Goal: Book appointment/travel/reservation

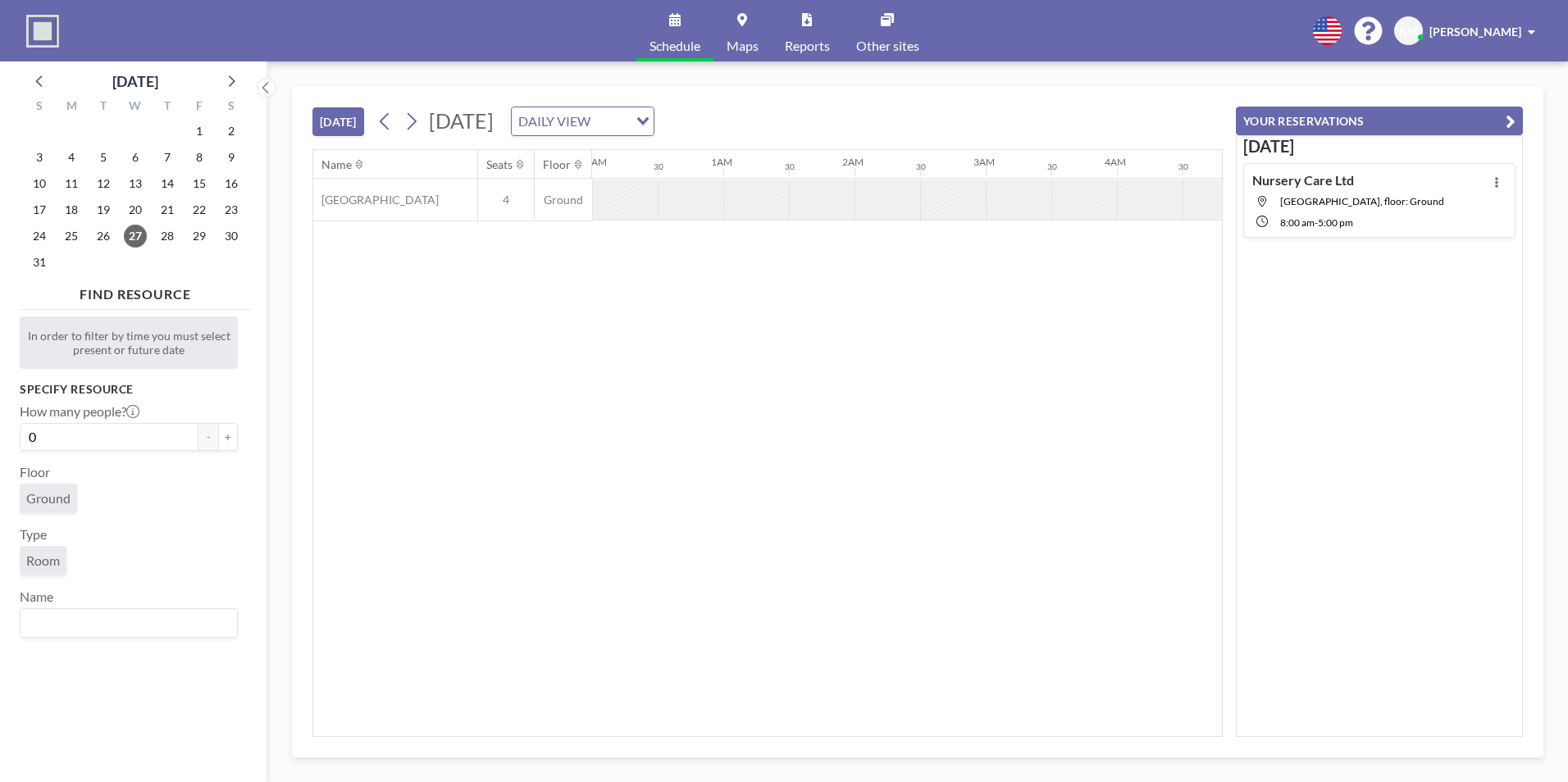
scroll to position [0, 1837]
click at [1362, 205] on span "[GEOGRAPHIC_DATA], floor: Ground" at bounding box center [1363, 202] width 164 height 12
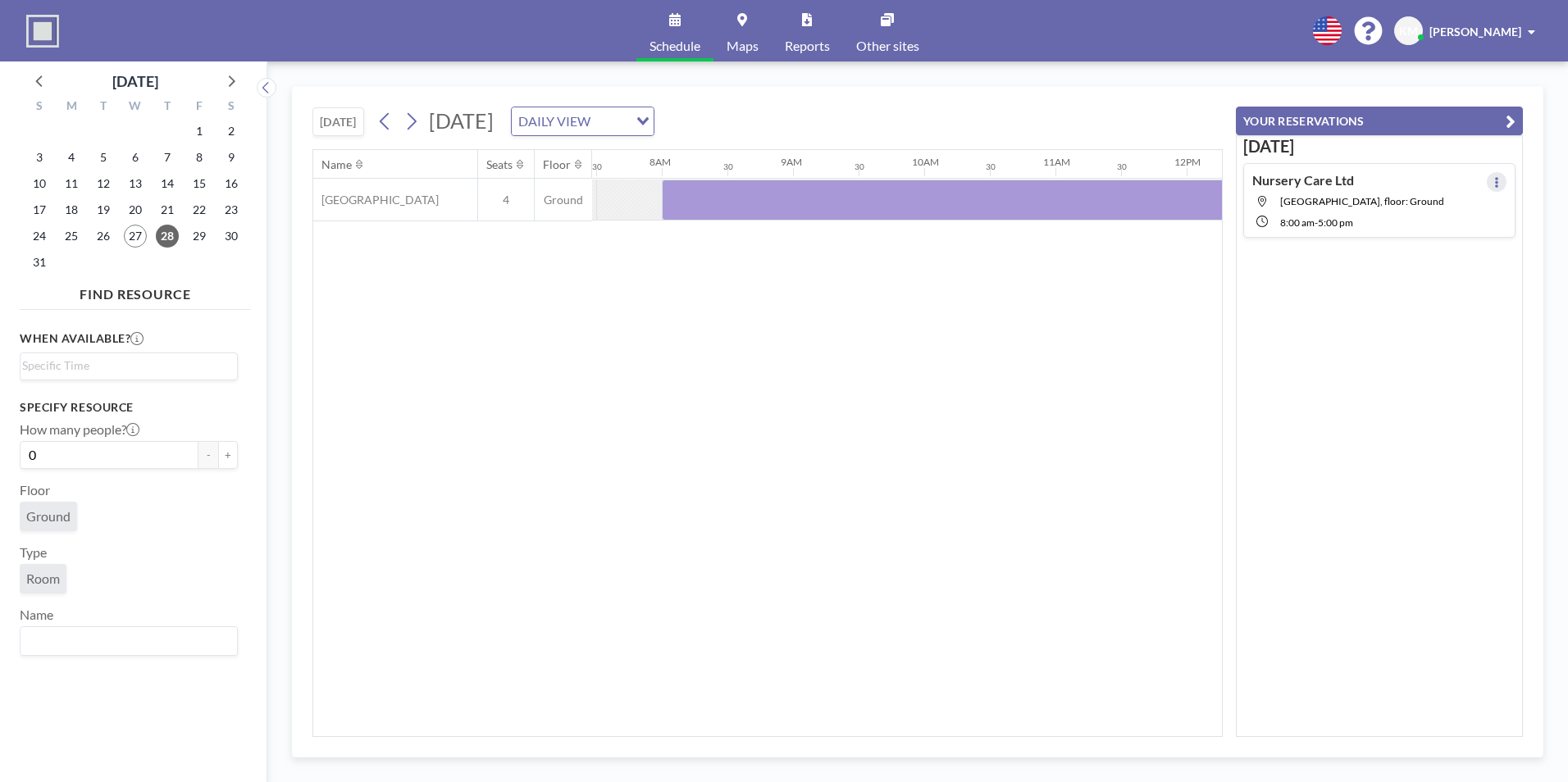
scroll to position [0, 984]
click at [1495, 188] on button at bounding box center [1496, 182] width 20 height 20
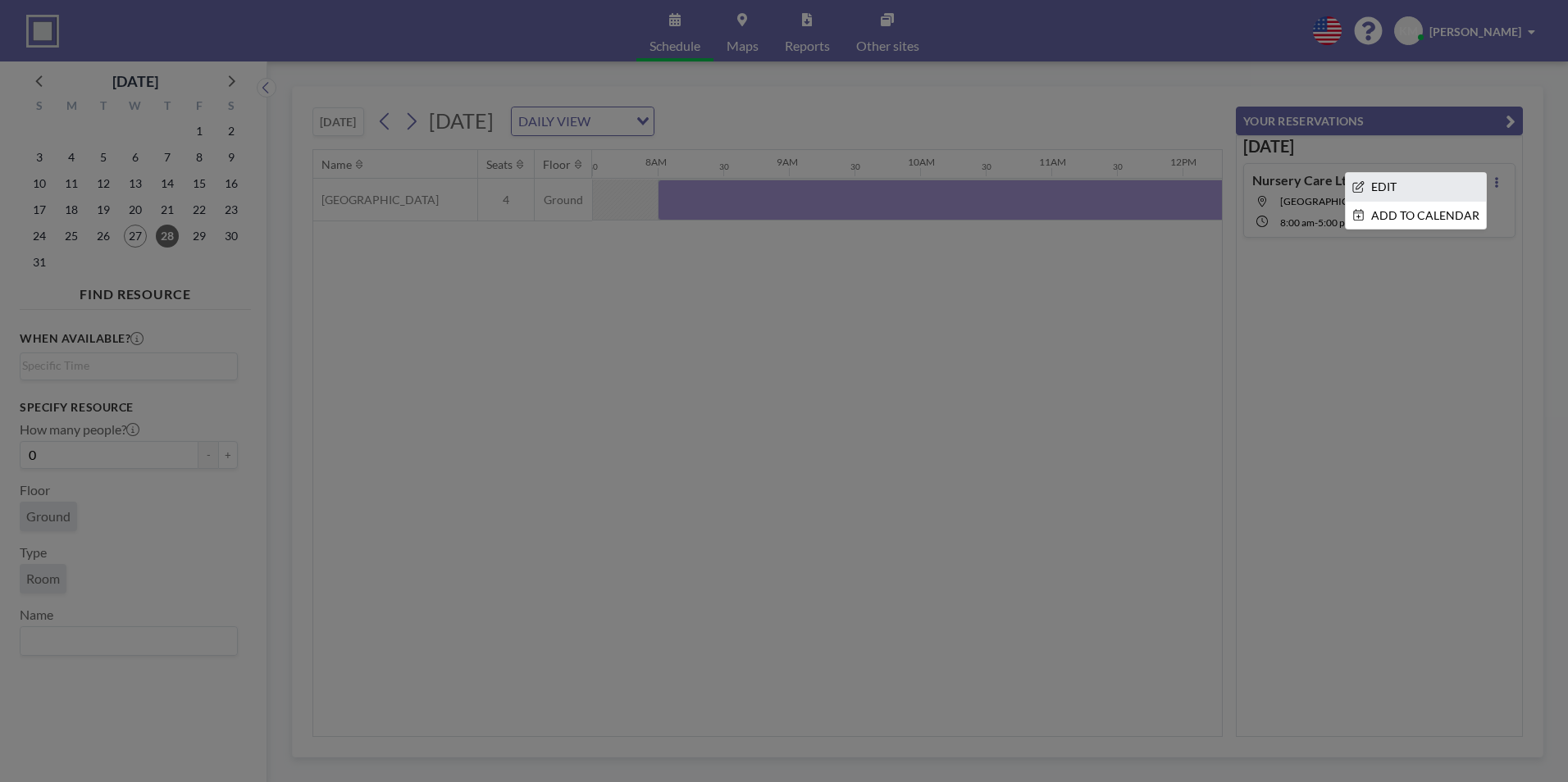
click at [1430, 179] on li "EDIT" at bounding box center [1416, 187] width 141 height 28
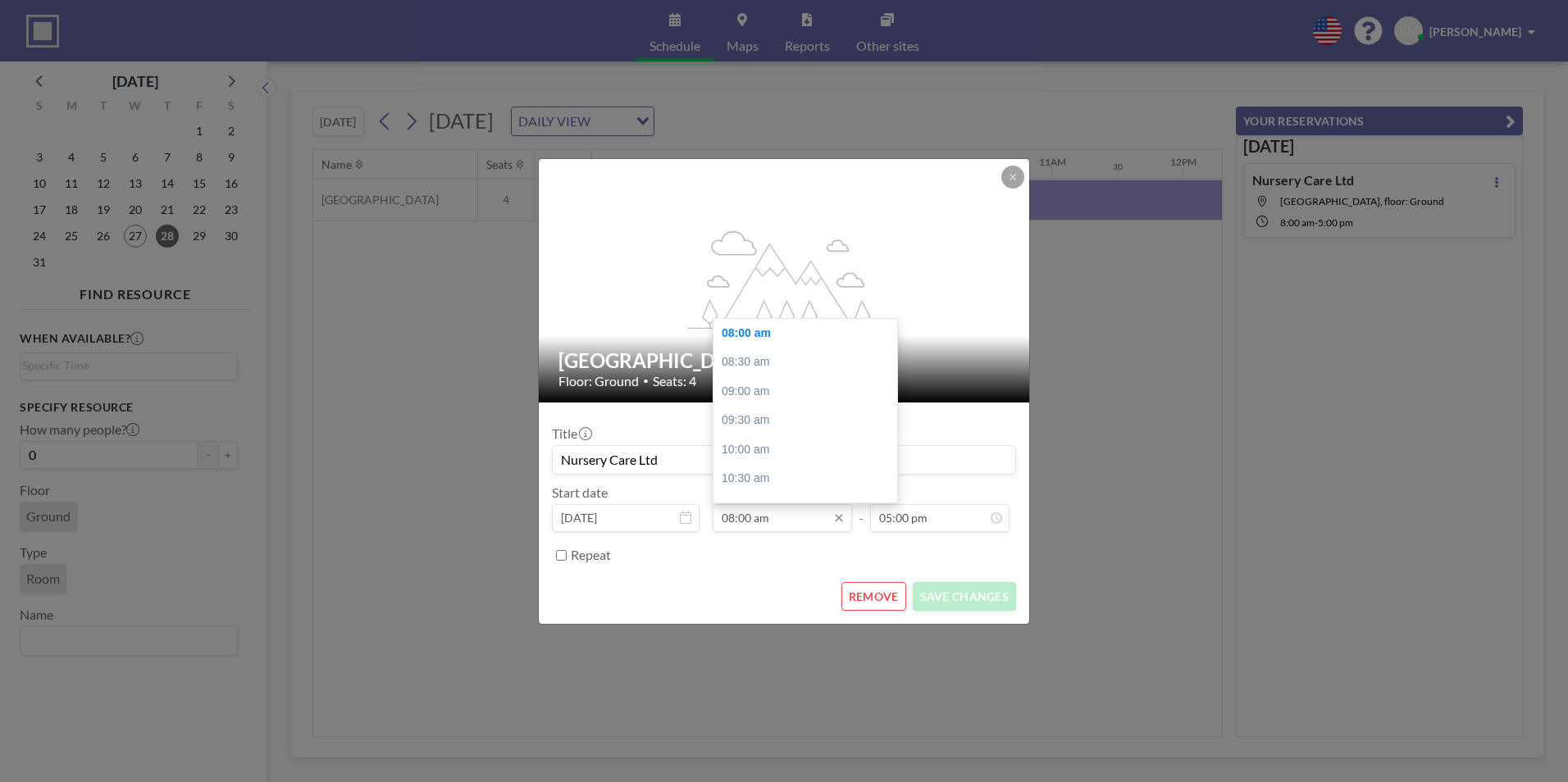
click at [734, 522] on input "08:00 am" at bounding box center [782, 518] width 140 height 28
click at [754, 454] on div "10:00 am" at bounding box center [809, 450] width 192 height 30
type input "10:00 am"
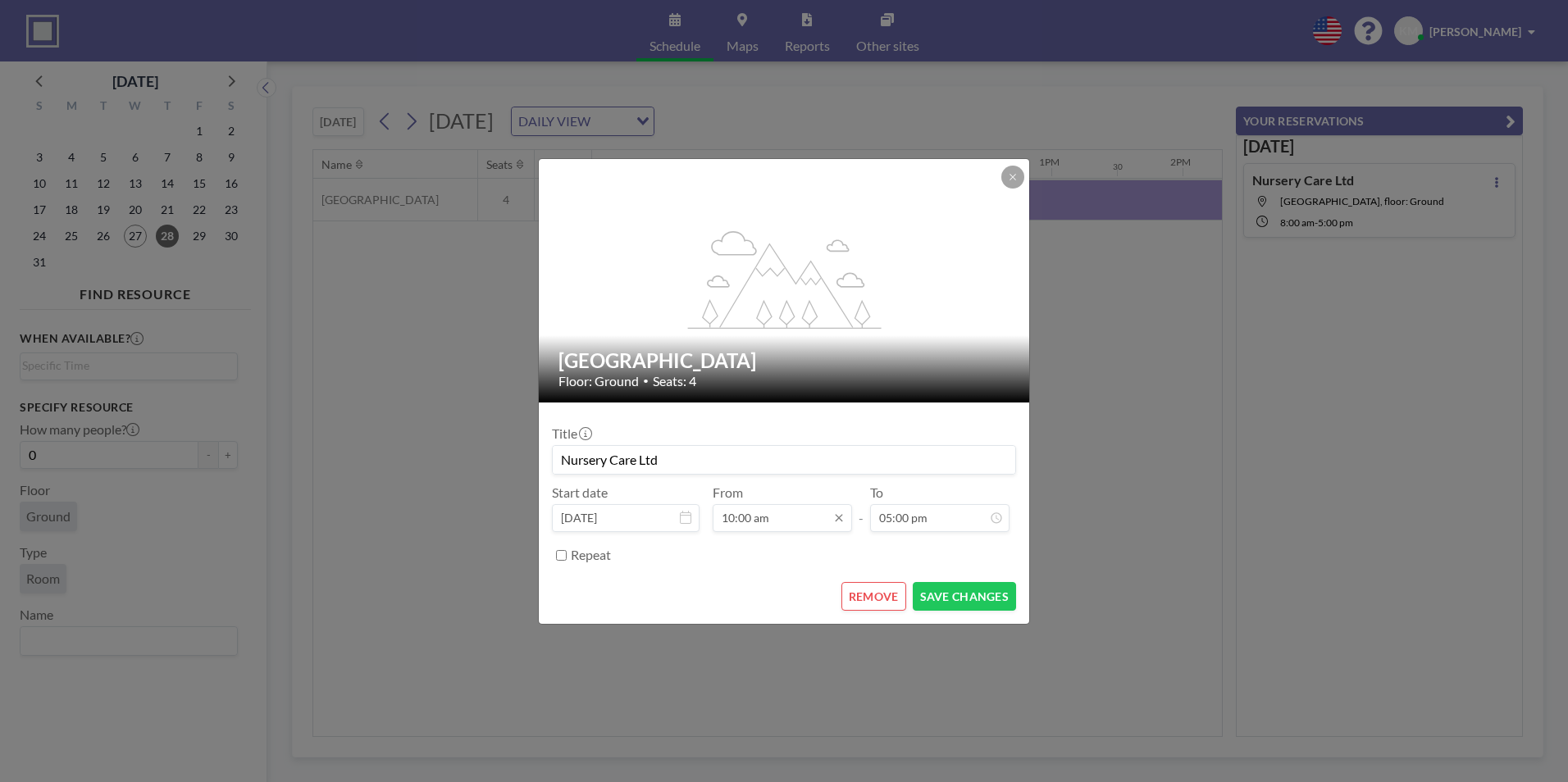
scroll to position [0, 0]
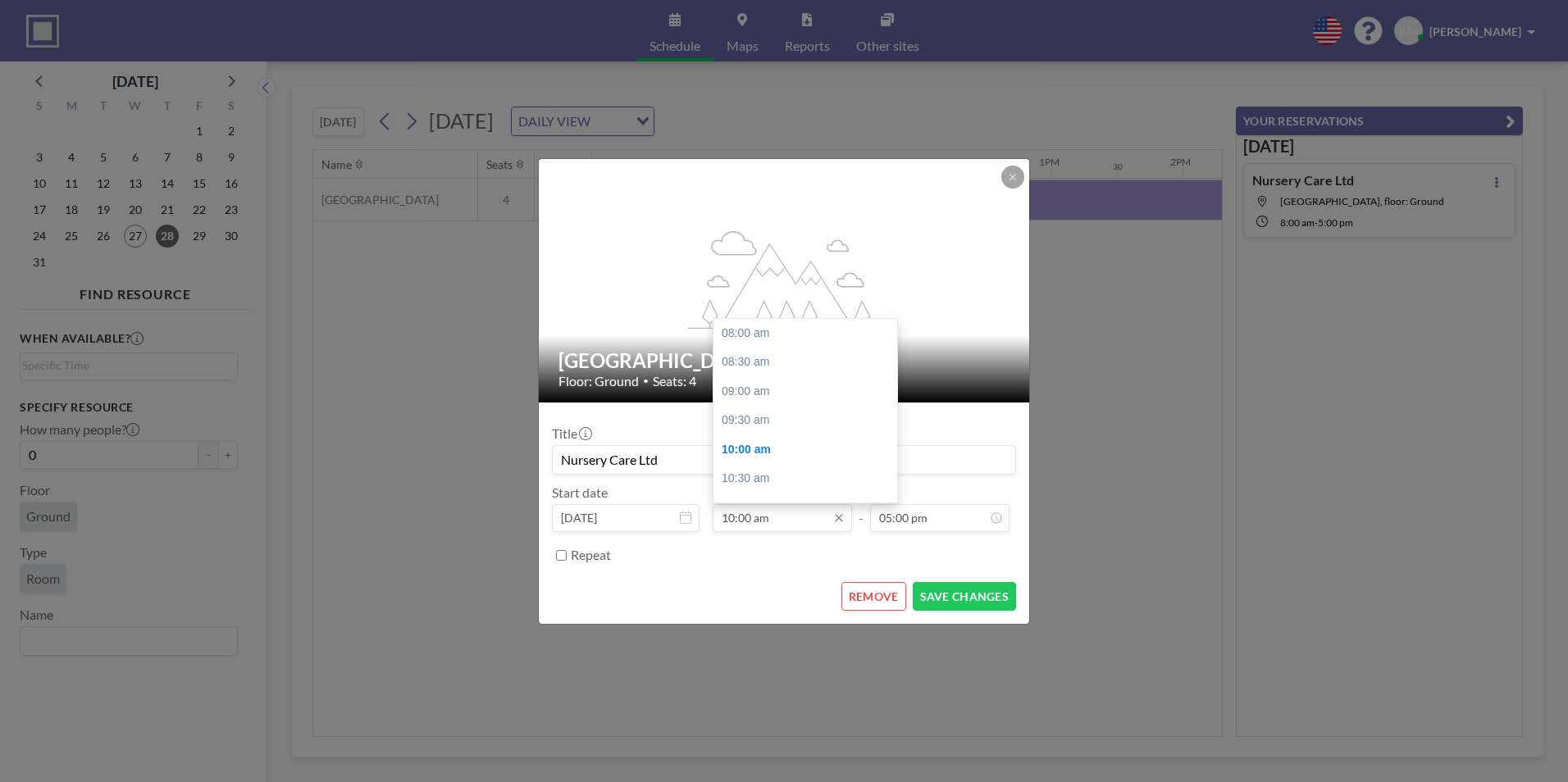
click at [730, 525] on input "10:00 am" at bounding box center [782, 518] width 140 height 28
click at [789, 335] on div "10:00 am" at bounding box center [809, 333] width 192 height 30
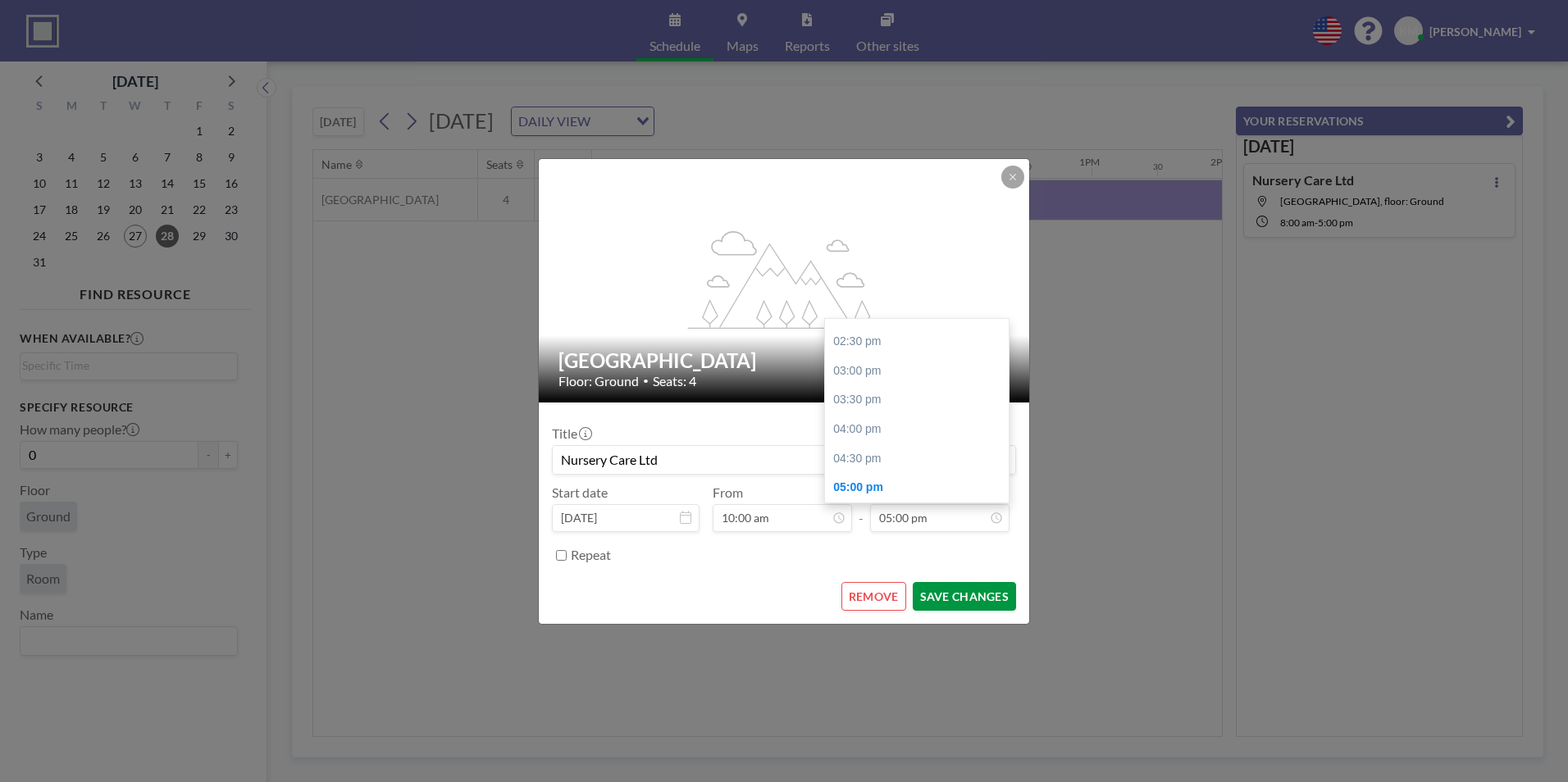
scroll to position [0, 1247]
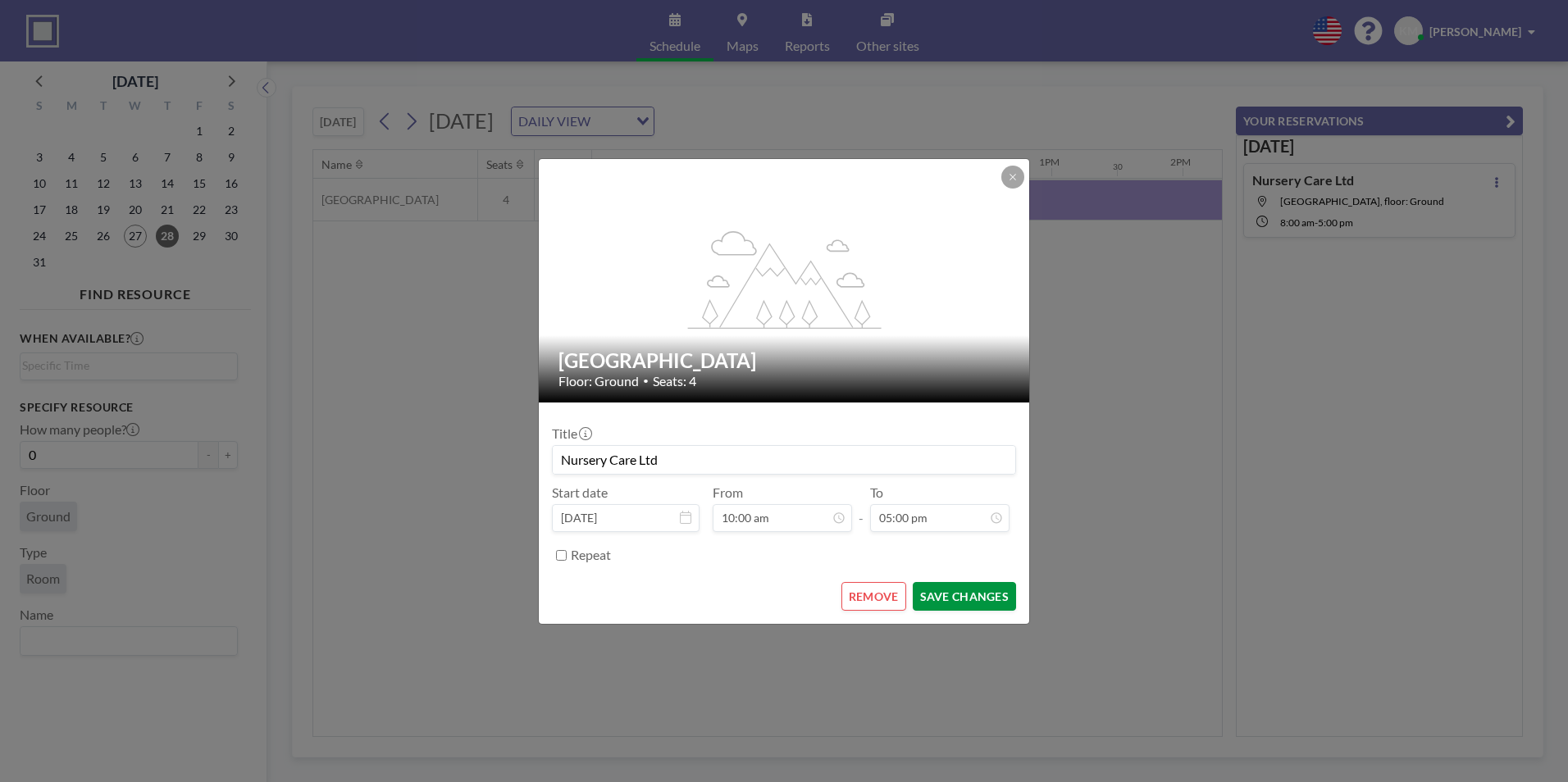
click at [948, 598] on button "SAVE CHANGES" at bounding box center [965, 596] width 103 height 29
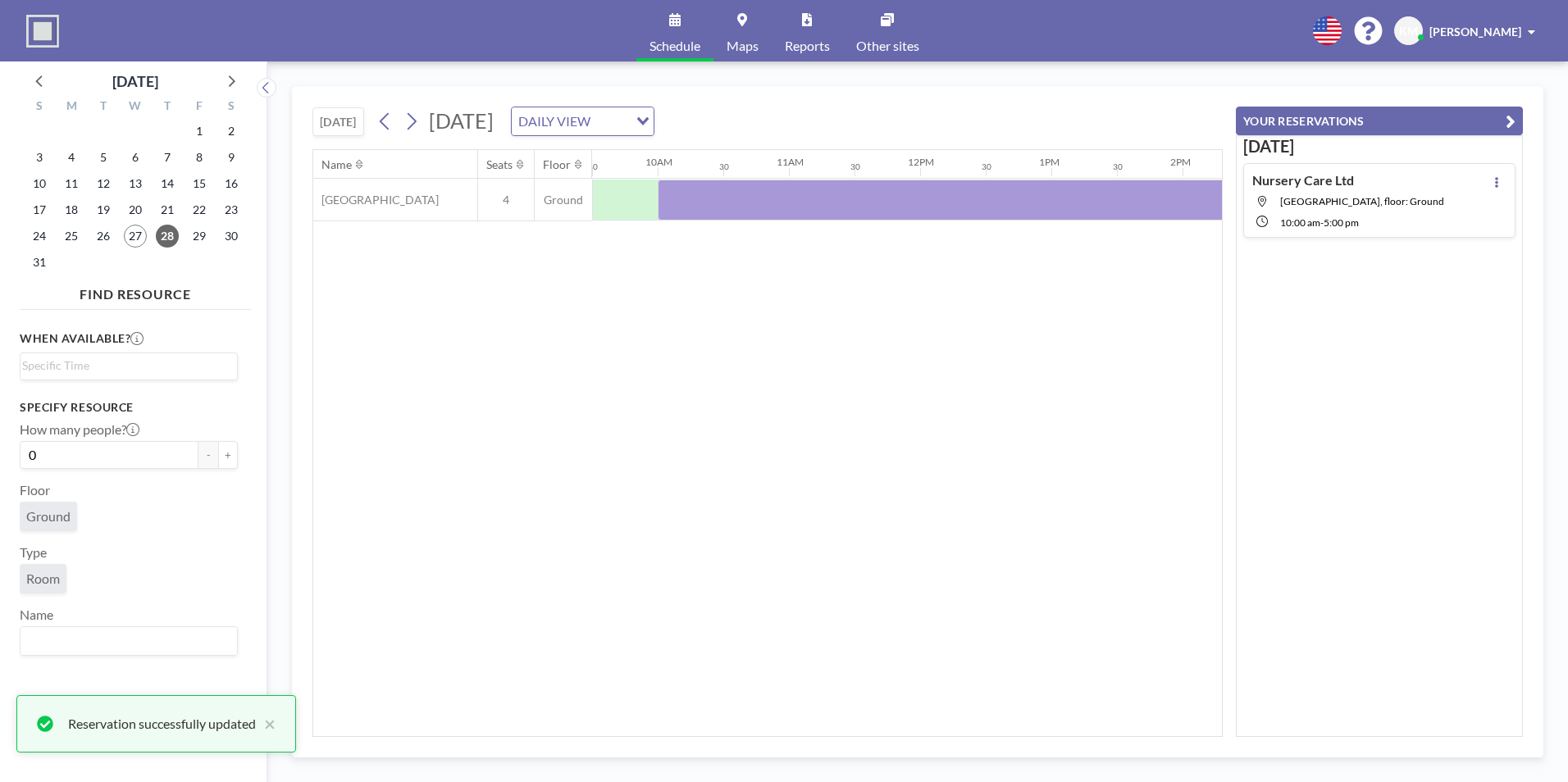
click at [1537, 495] on div "[DATE] [DATE] DAILY VIEW Loading... Name Seats Floor 12AM 30 1AM 30 2AM 30 3AM …" at bounding box center [918, 422] width 1252 height 671
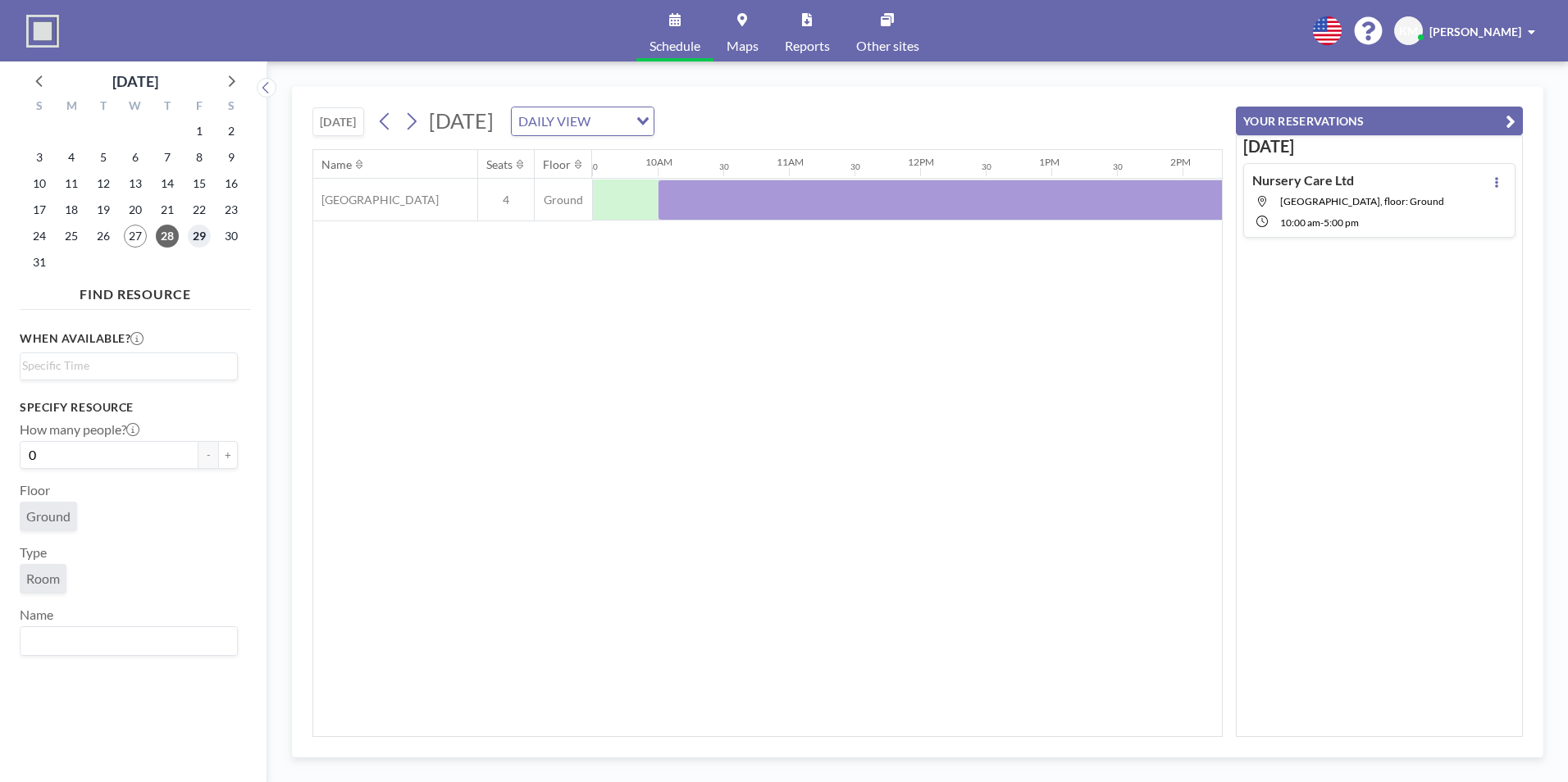
click at [198, 237] on span "29" at bounding box center [199, 236] width 23 height 23
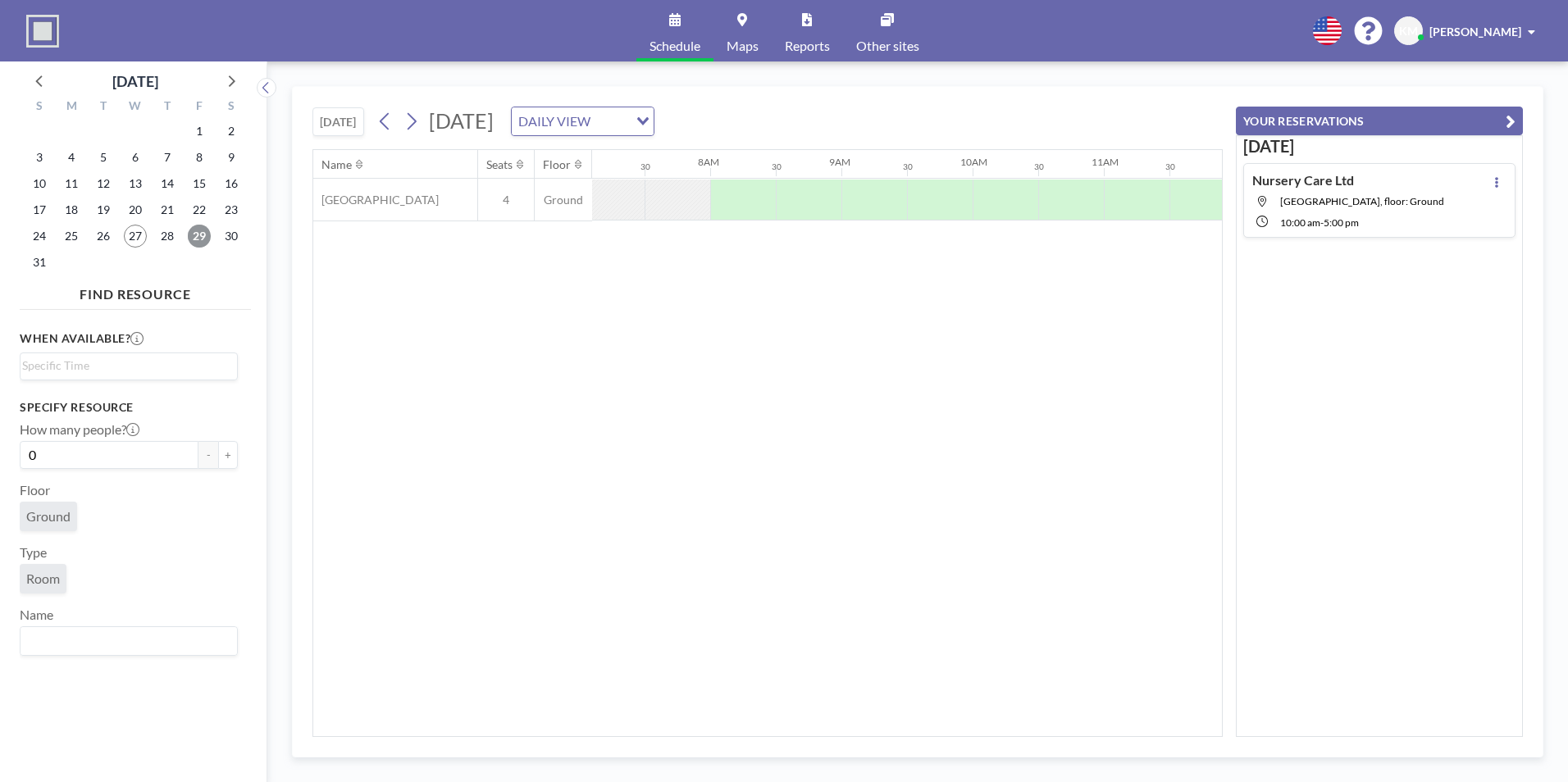
scroll to position [0, 984]
click at [697, 196] on div at bounding box center [690, 200] width 65 height 41
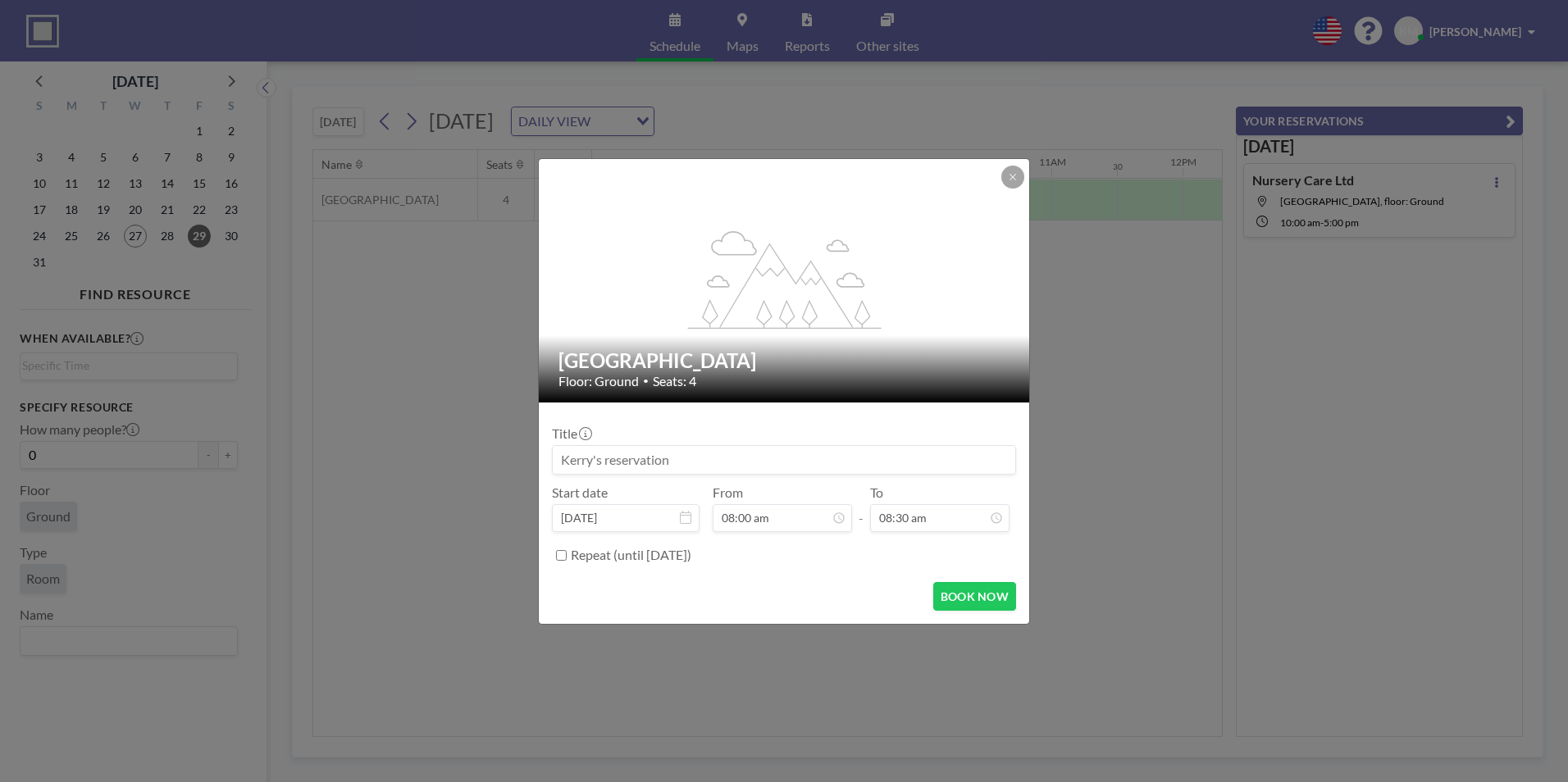
drag, startPoint x: 693, startPoint y: 469, endPoint x: 466, endPoint y: 445, distance: 228.3
click at [466, 445] on div "flex-grow: 1.2; [GEOGRAPHIC_DATA] Meeting Room Floor: Ground • Seats: 4 Title S…" at bounding box center [784, 391] width 1568 height 782
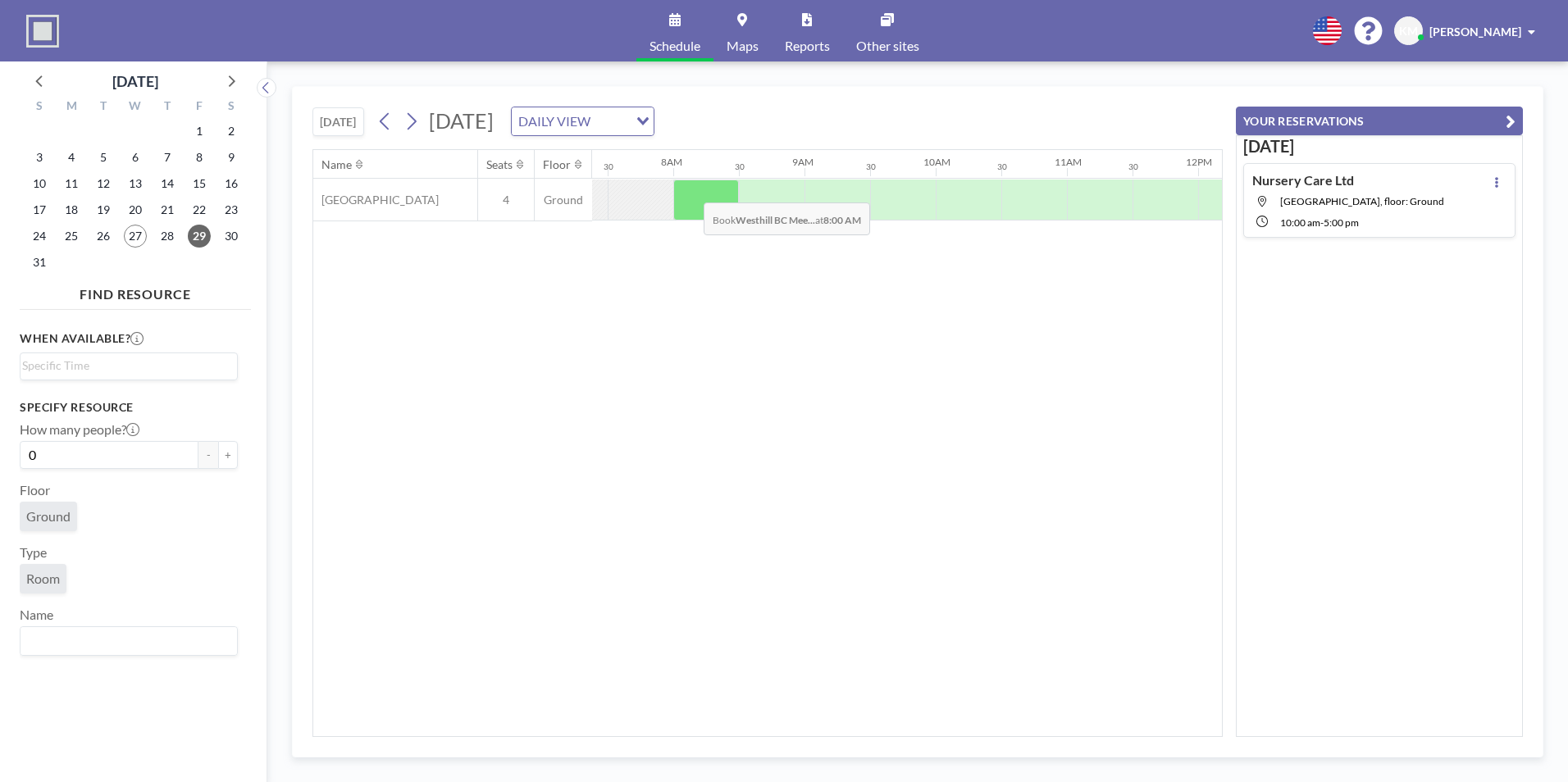
scroll to position [0, 968]
click at [691, 190] on div at bounding box center [706, 200] width 65 height 41
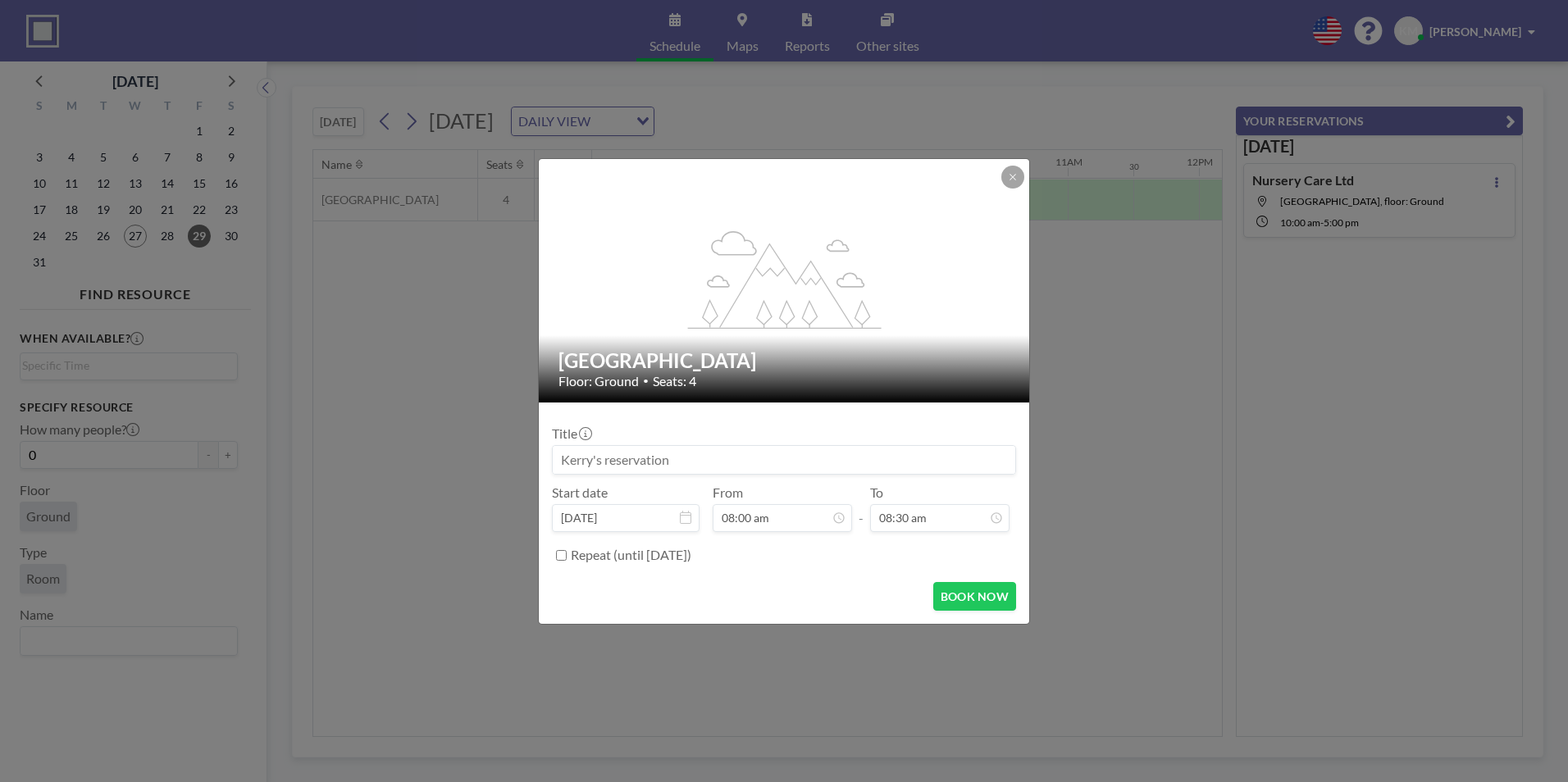
drag, startPoint x: 690, startPoint y: 456, endPoint x: 522, endPoint y: 465, distance: 168.2
click at [522, 465] on div "flex-grow: 1.2; [GEOGRAPHIC_DATA] Meeting Room Floor: Ground • Seats: 4 Title S…" at bounding box center [784, 391] width 1568 height 782
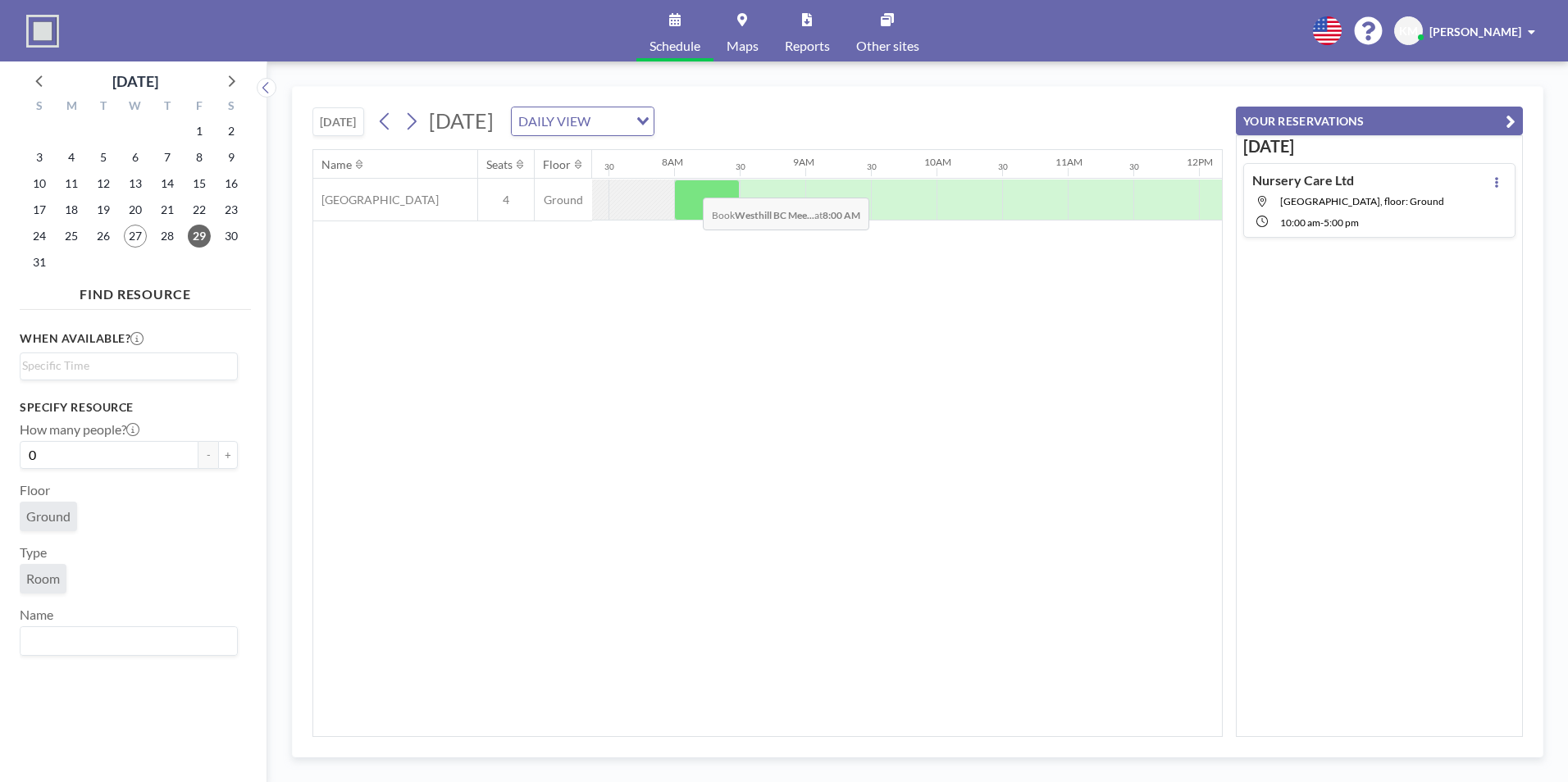
click at [690, 185] on div at bounding box center [706, 200] width 65 height 41
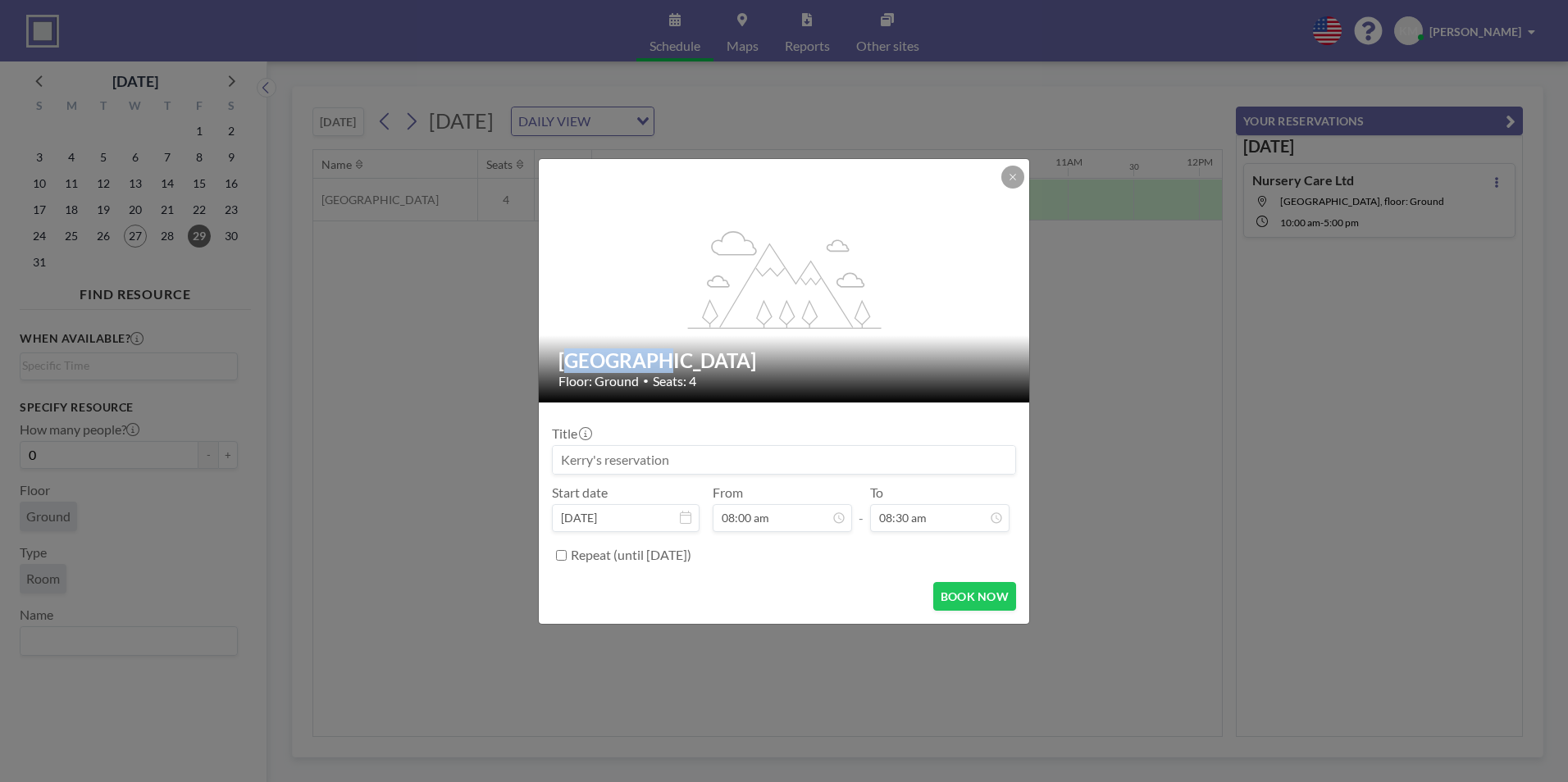
click at [690, 185] on div "flex-grow: 1.2;" at bounding box center [785, 280] width 492 height 244
click at [791, 463] on input at bounding box center [784, 460] width 463 height 28
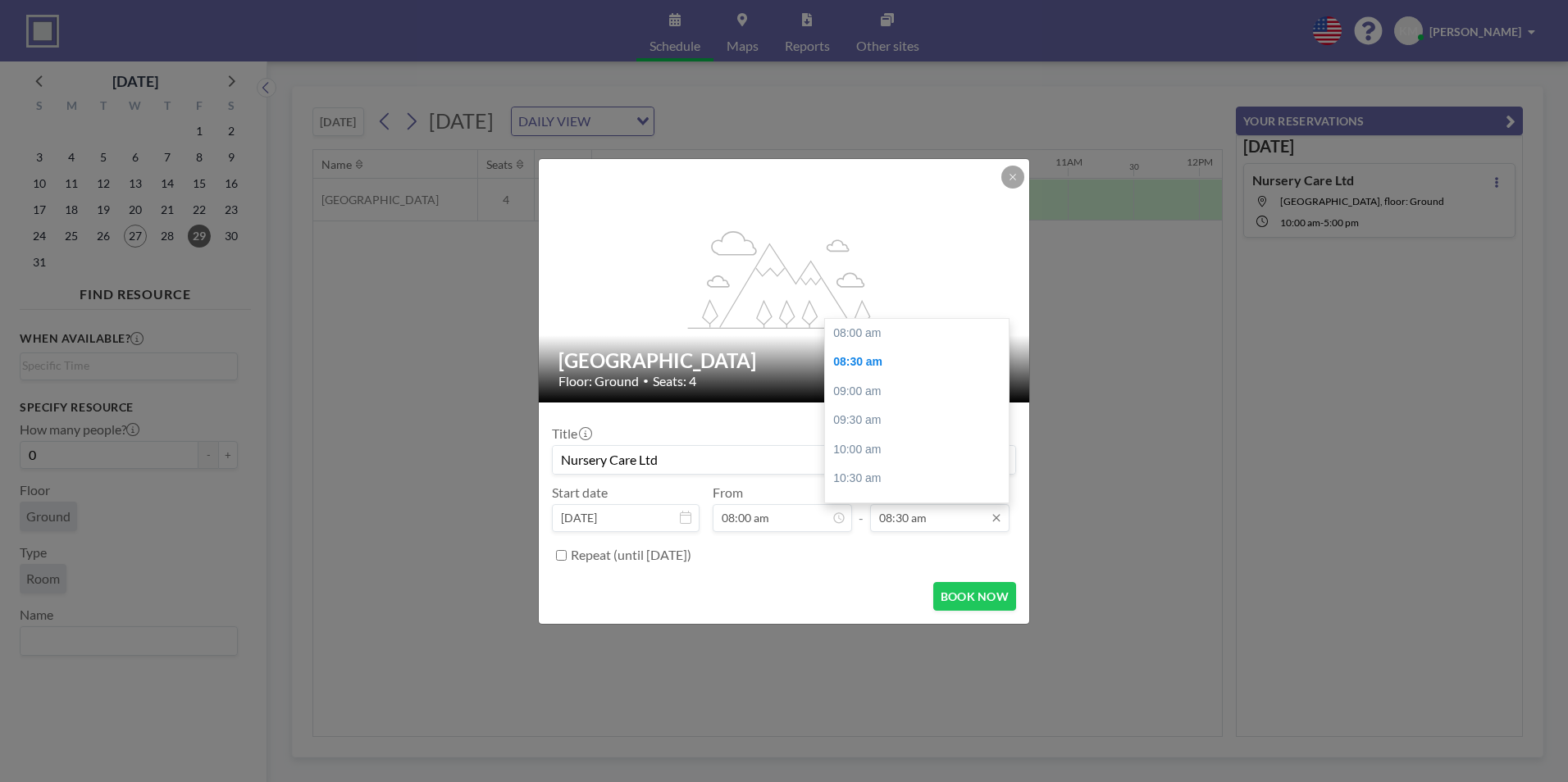
click at [959, 518] on input "08:30 am" at bounding box center [940, 518] width 140 height 28
drag, startPoint x: 1005, startPoint y: 367, endPoint x: 983, endPoint y: 515, distance: 149.6
click at [983, 515] on div "08:30 am 08:00 am 08:30 am 09:00 am 09:30 am 10:00 am 10:30 am 11:00 am 11:30 a…" at bounding box center [940, 518] width 140 height 28
click at [933, 497] on div "05:00 pm" at bounding box center [921, 488] width 192 height 30
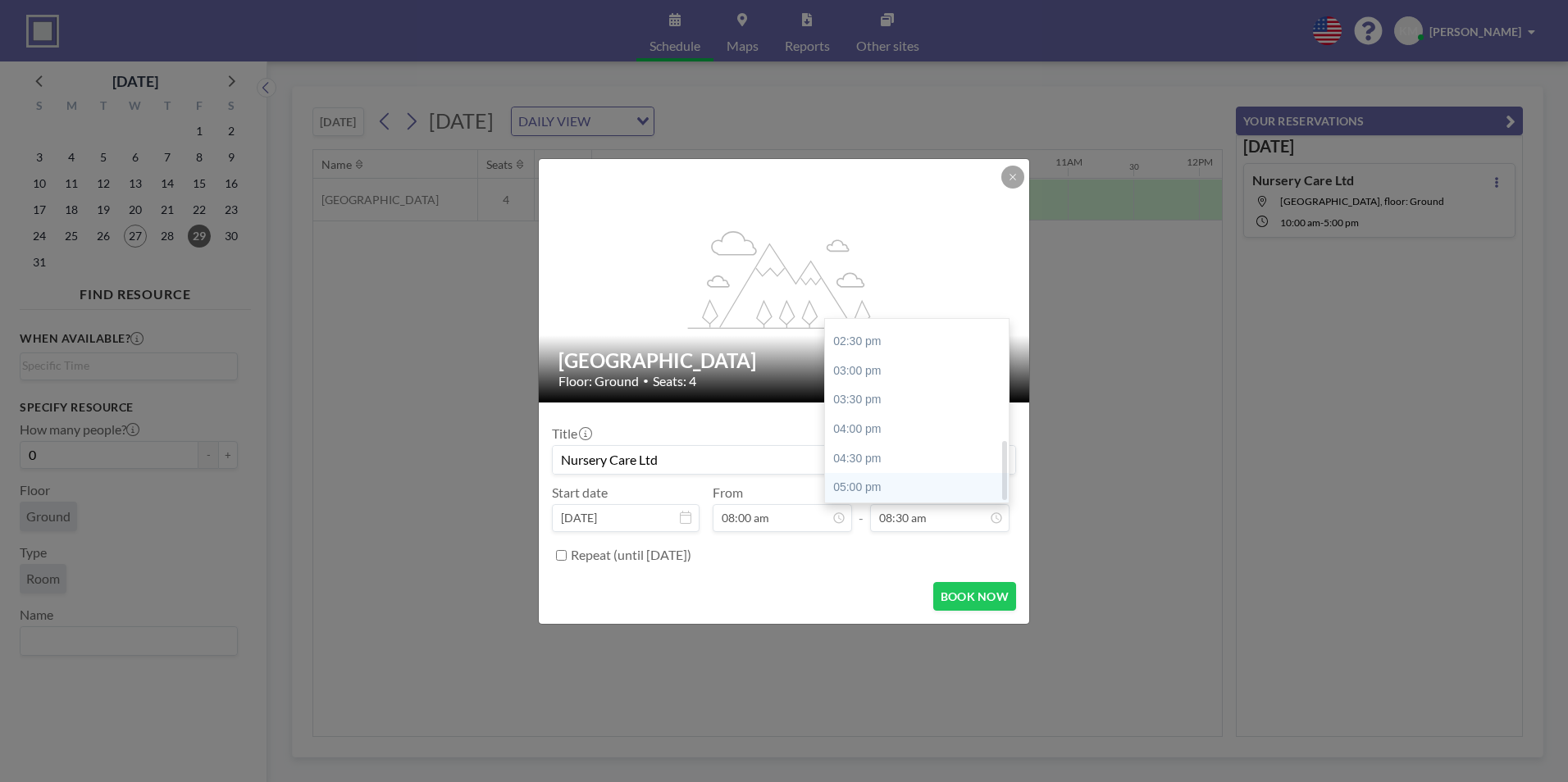
type input "Nursery Care Ltd"
type input "05:00 pm"
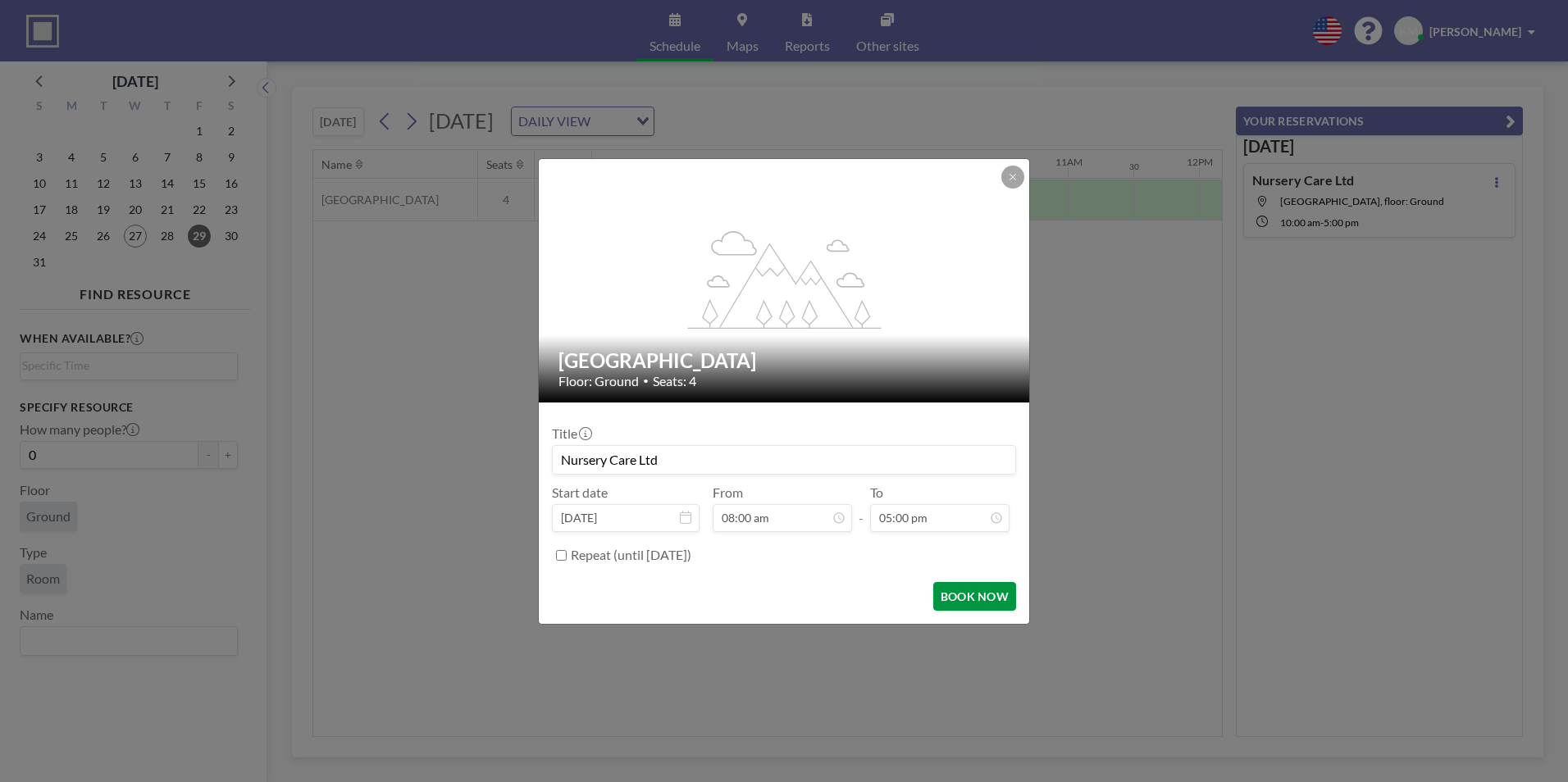
click at [953, 589] on button "BOOK NOW" at bounding box center [974, 596] width 83 height 29
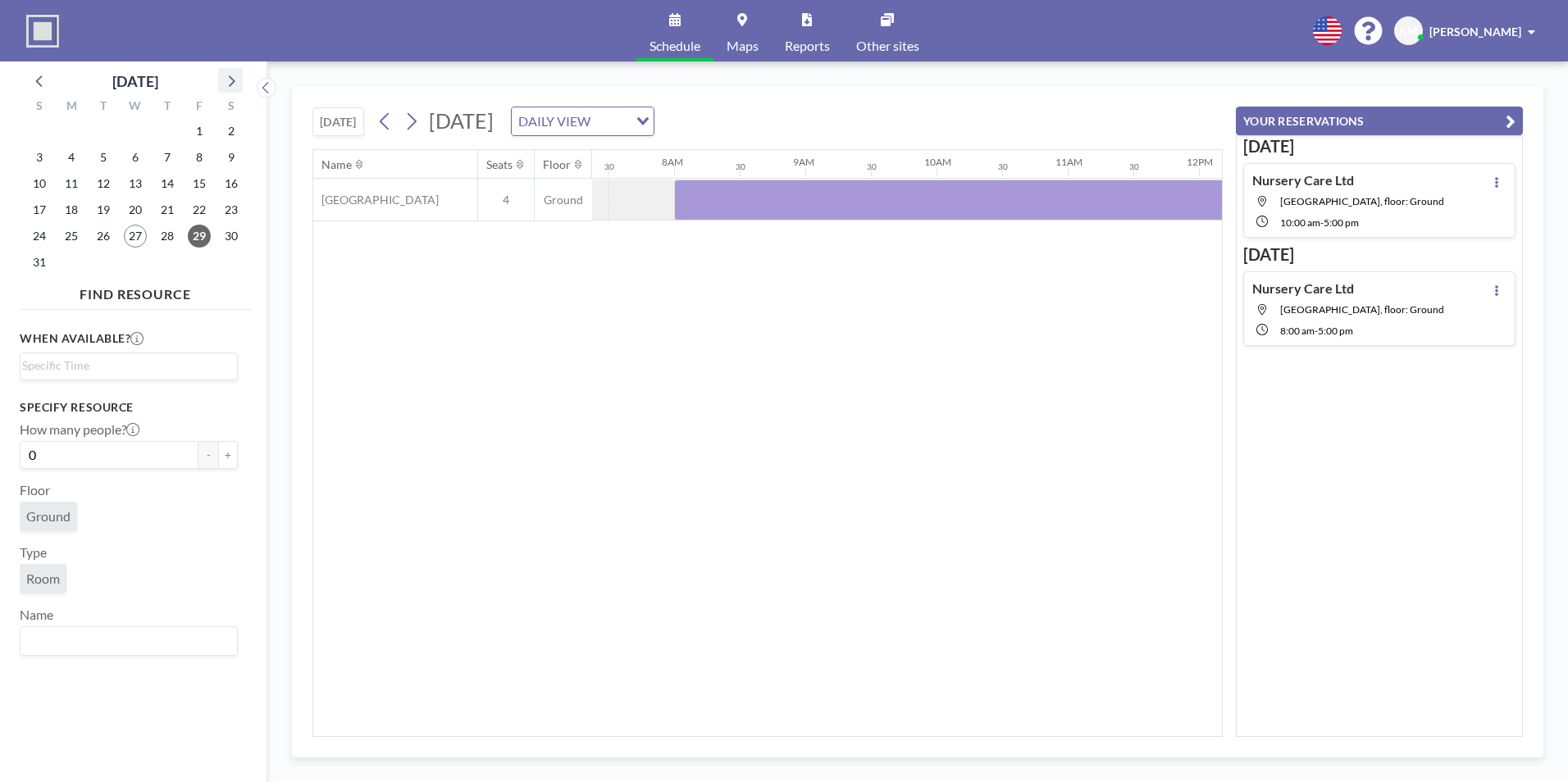
click at [229, 79] on icon at bounding box center [230, 80] width 21 height 21
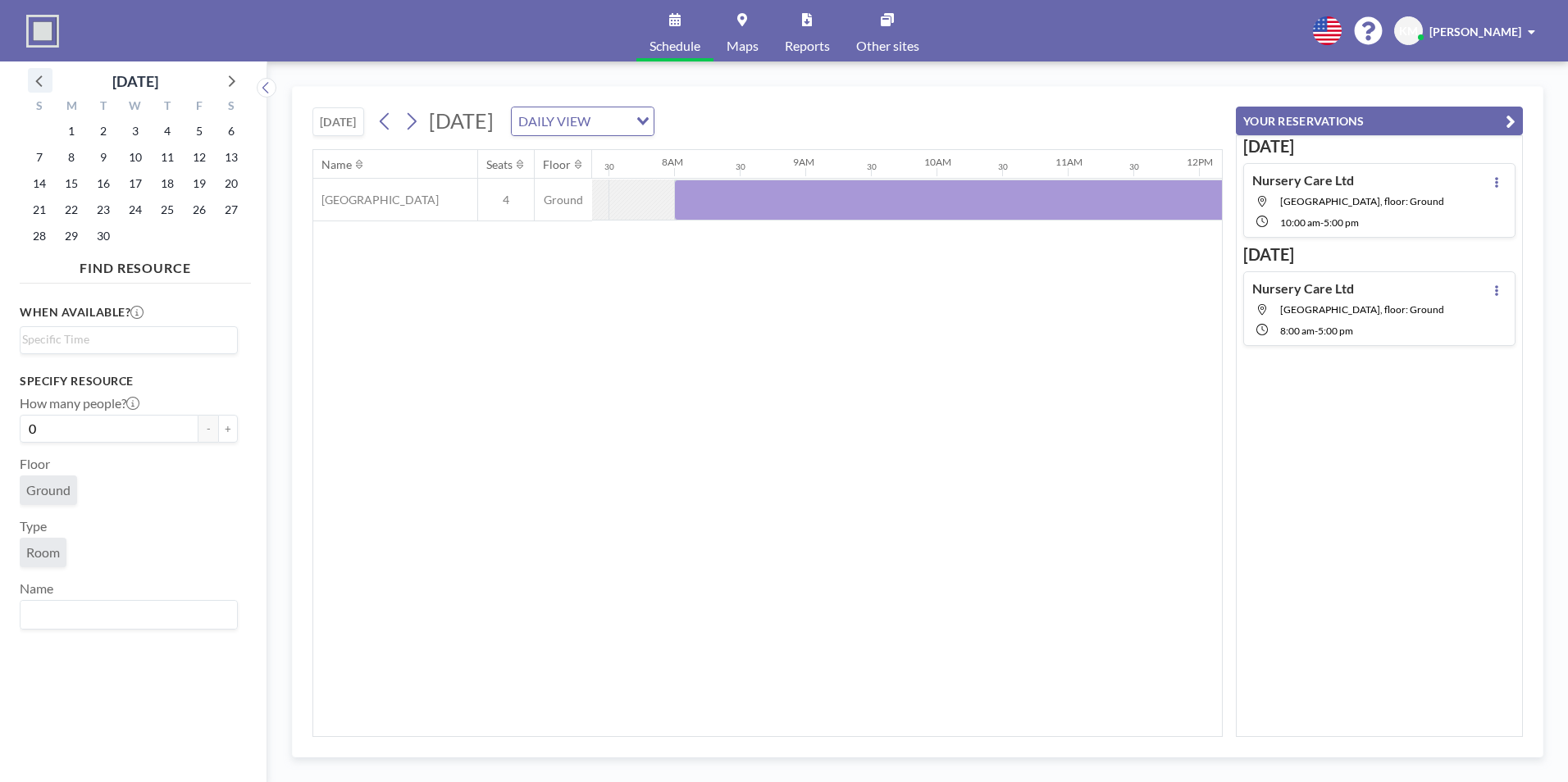
click at [38, 84] on icon at bounding box center [38, 80] width 7 height 11
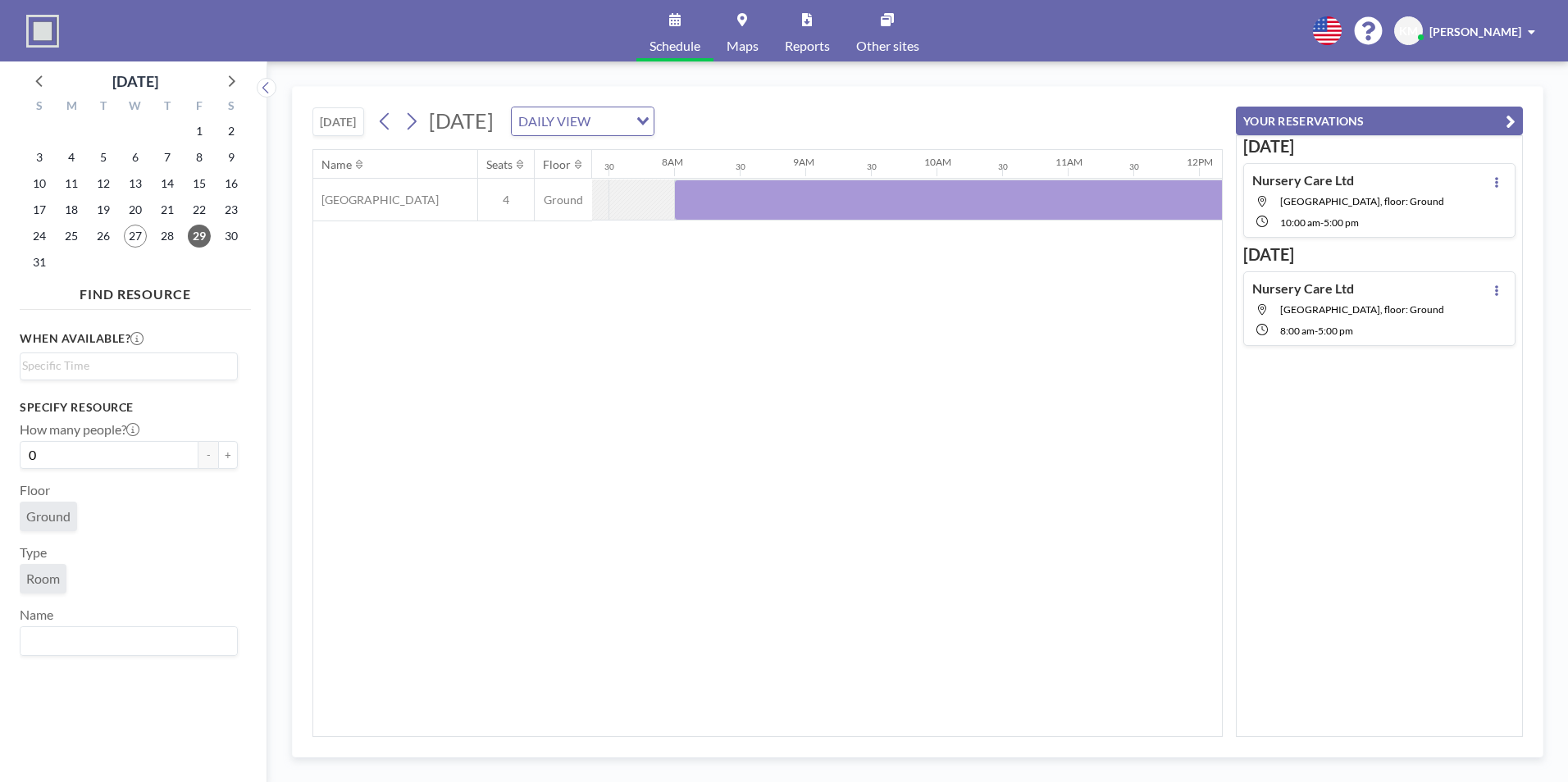
click at [629, 112] on div "DAILY VIEW" at bounding box center [569, 120] width 116 height 24
click at [702, 175] on li "WEEKLY VIEW" at bounding box center [731, 174] width 141 height 24
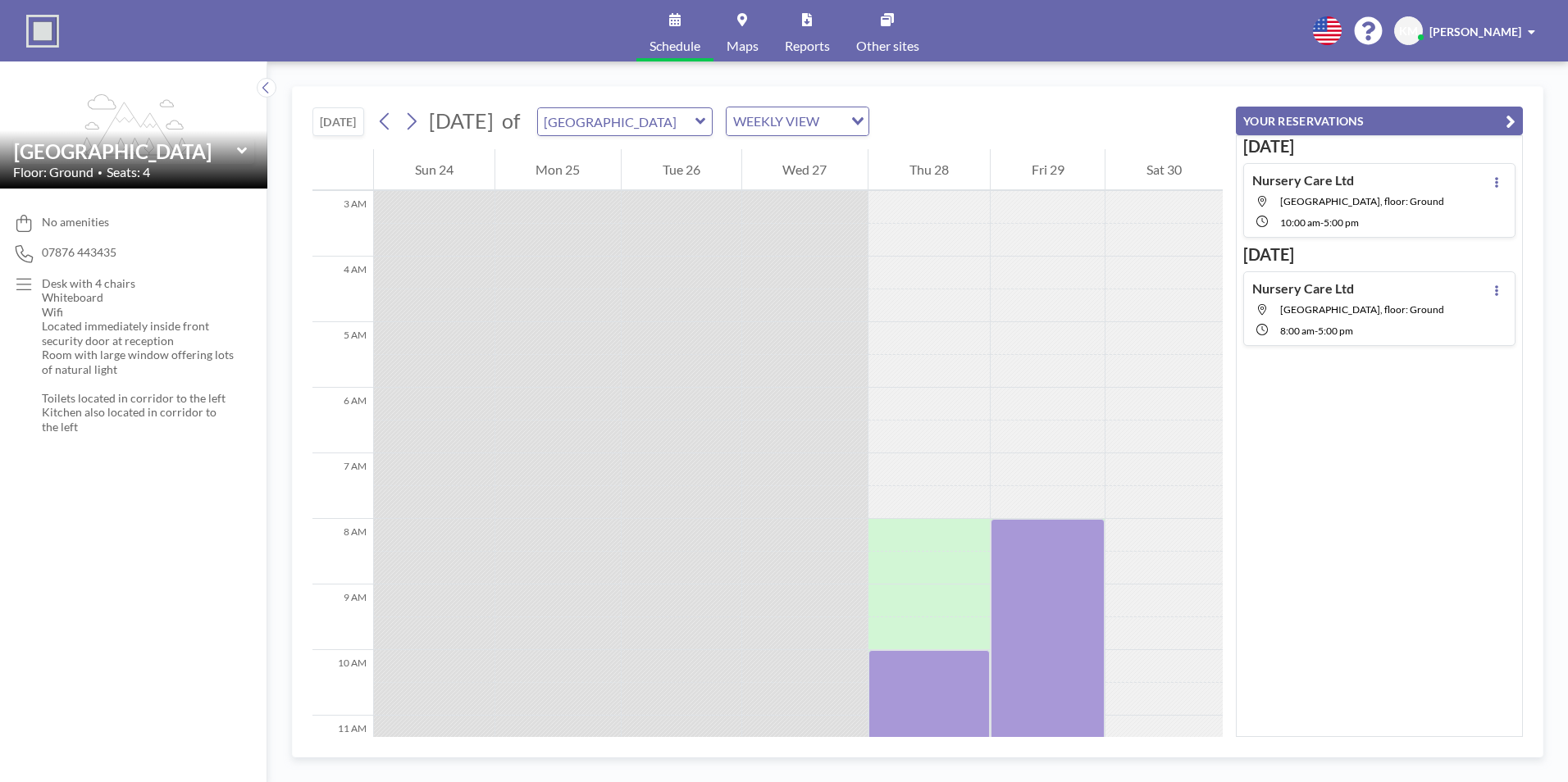
scroll to position [191, 0]
click at [419, 120] on icon at bounding box center [411, 121] width 16 height 24
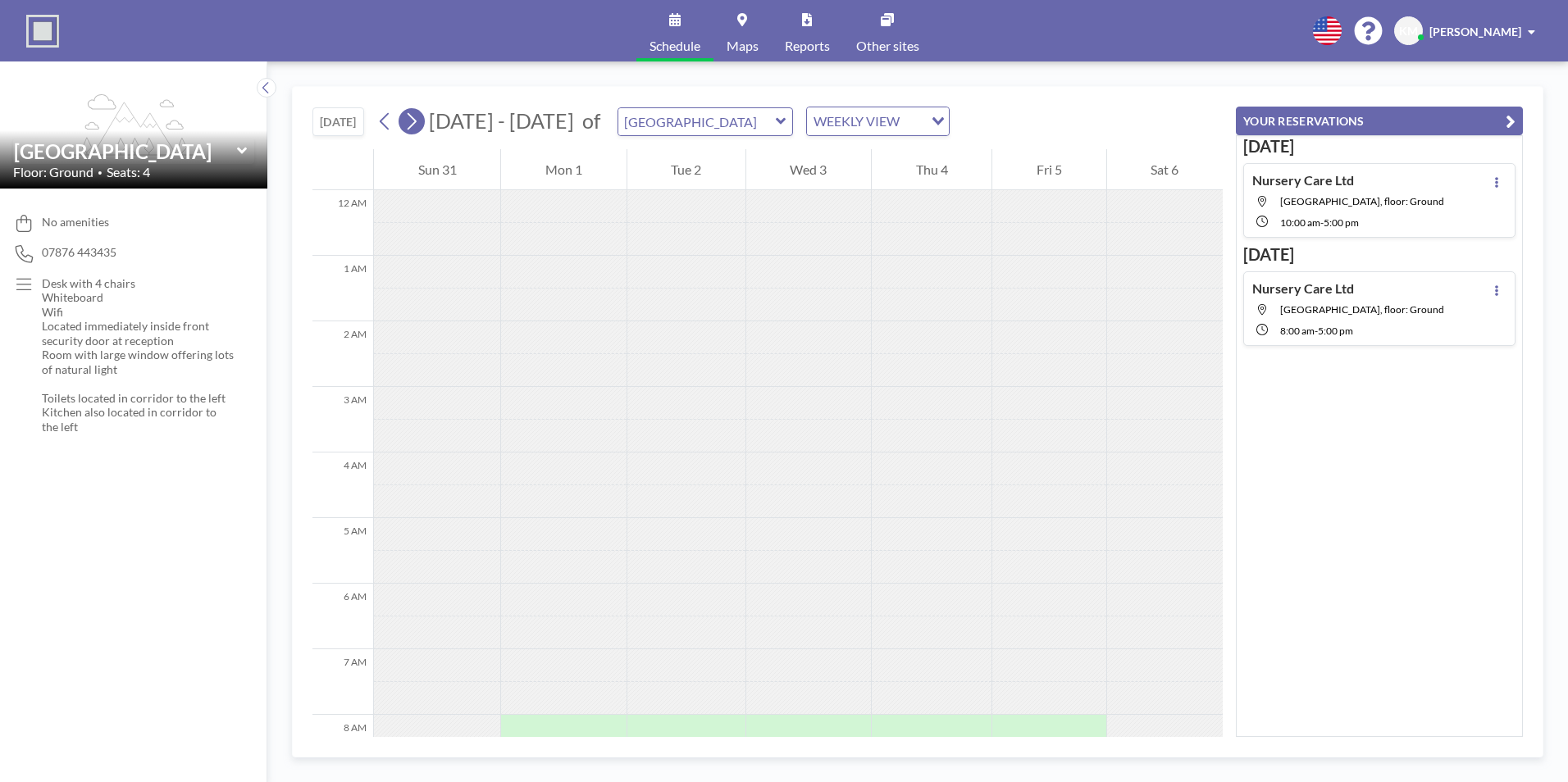
scroll to position [492, 0]
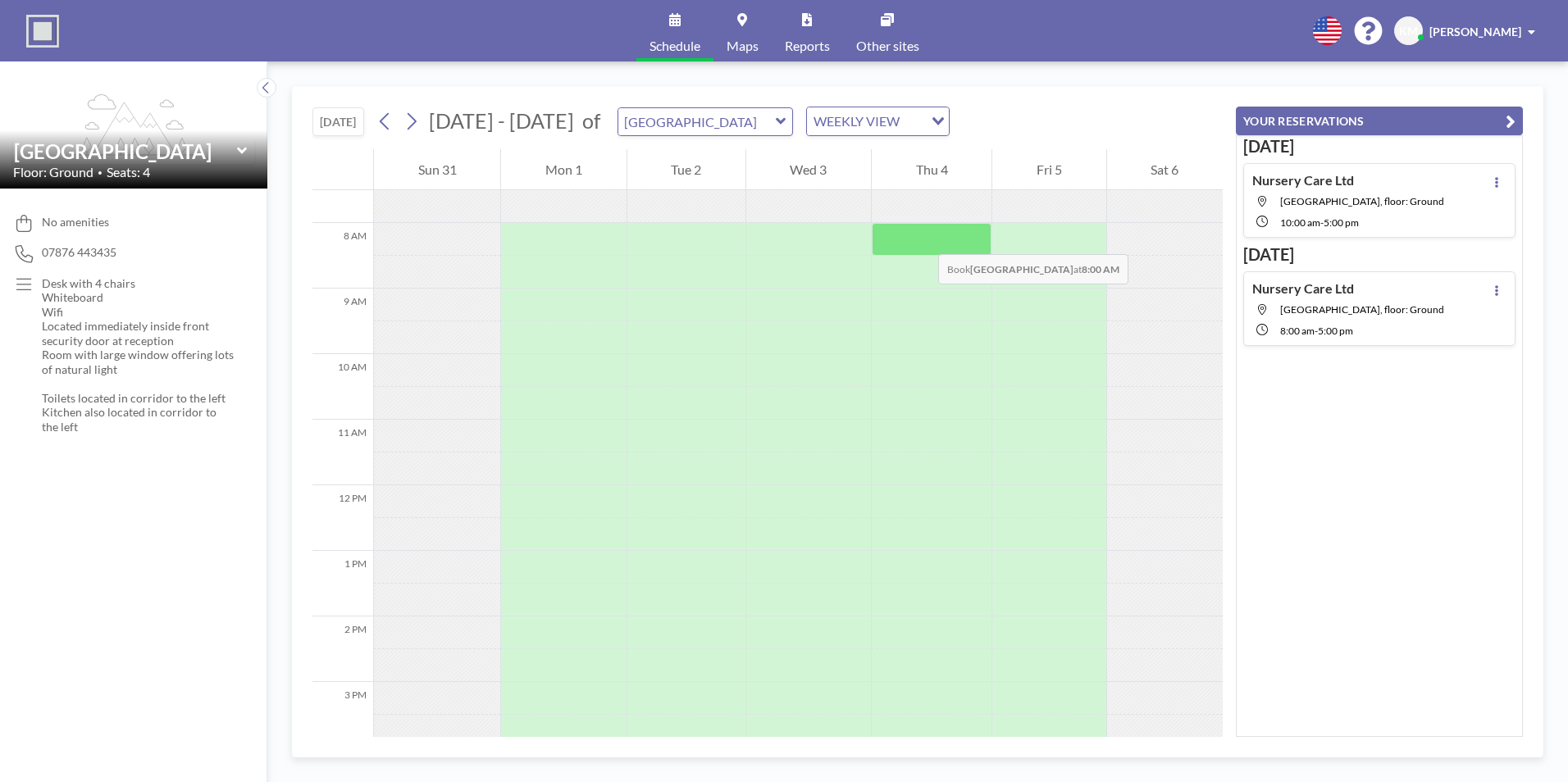
click at [922, 237] on div at bounding box center [932, 240] width 120 height 33
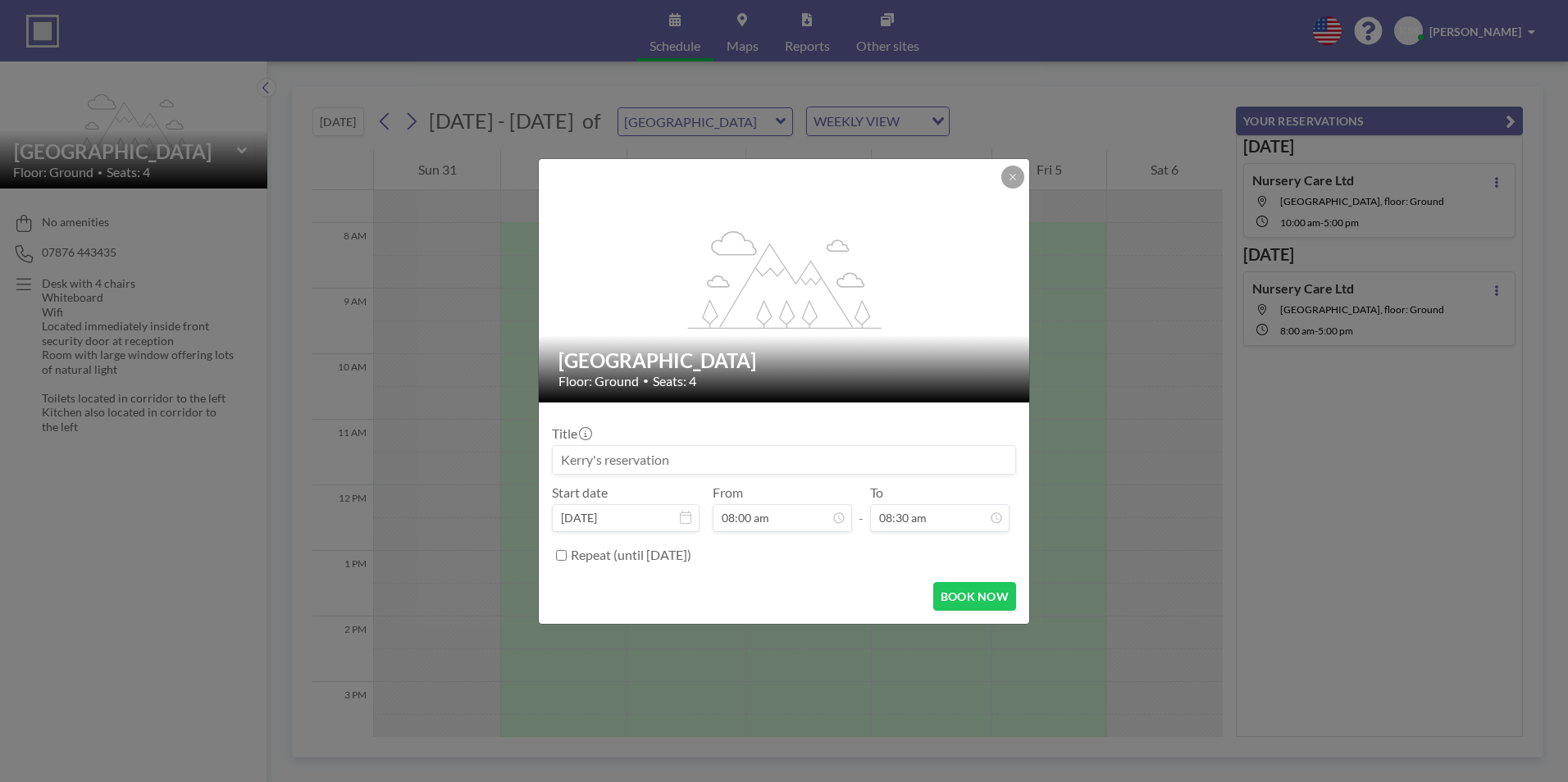
click at [616, 463] on input at bounding box center [784, 460] width 463 height 28
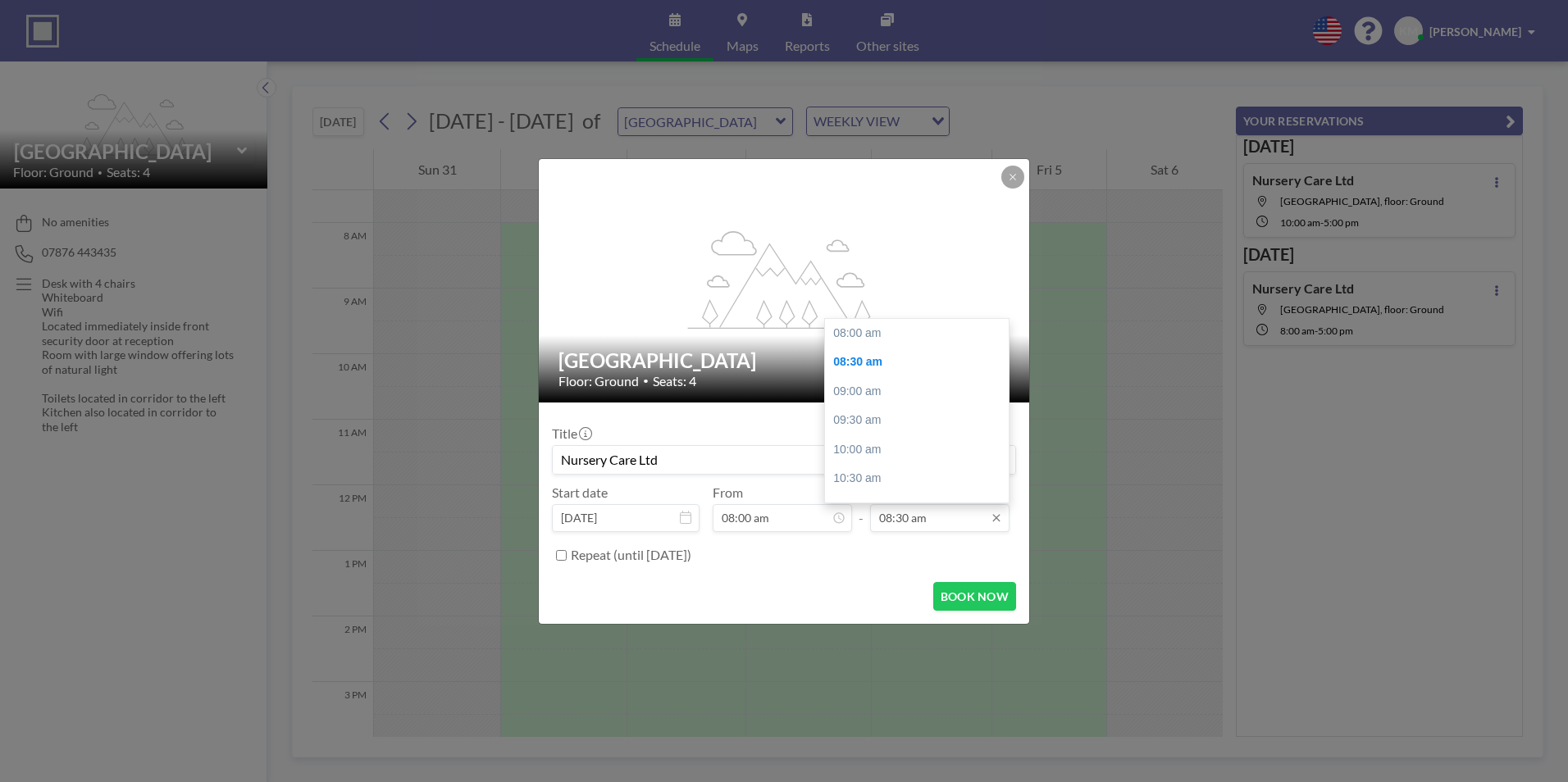
type input "Nursery Care Ltd"
click at [894, 514] on input "08:30 am" at bounding box center [940, 518] width 140 height 28
click at [973, 522] on input "08:30 am" at bounding box center [940, 518] width 140 height 28
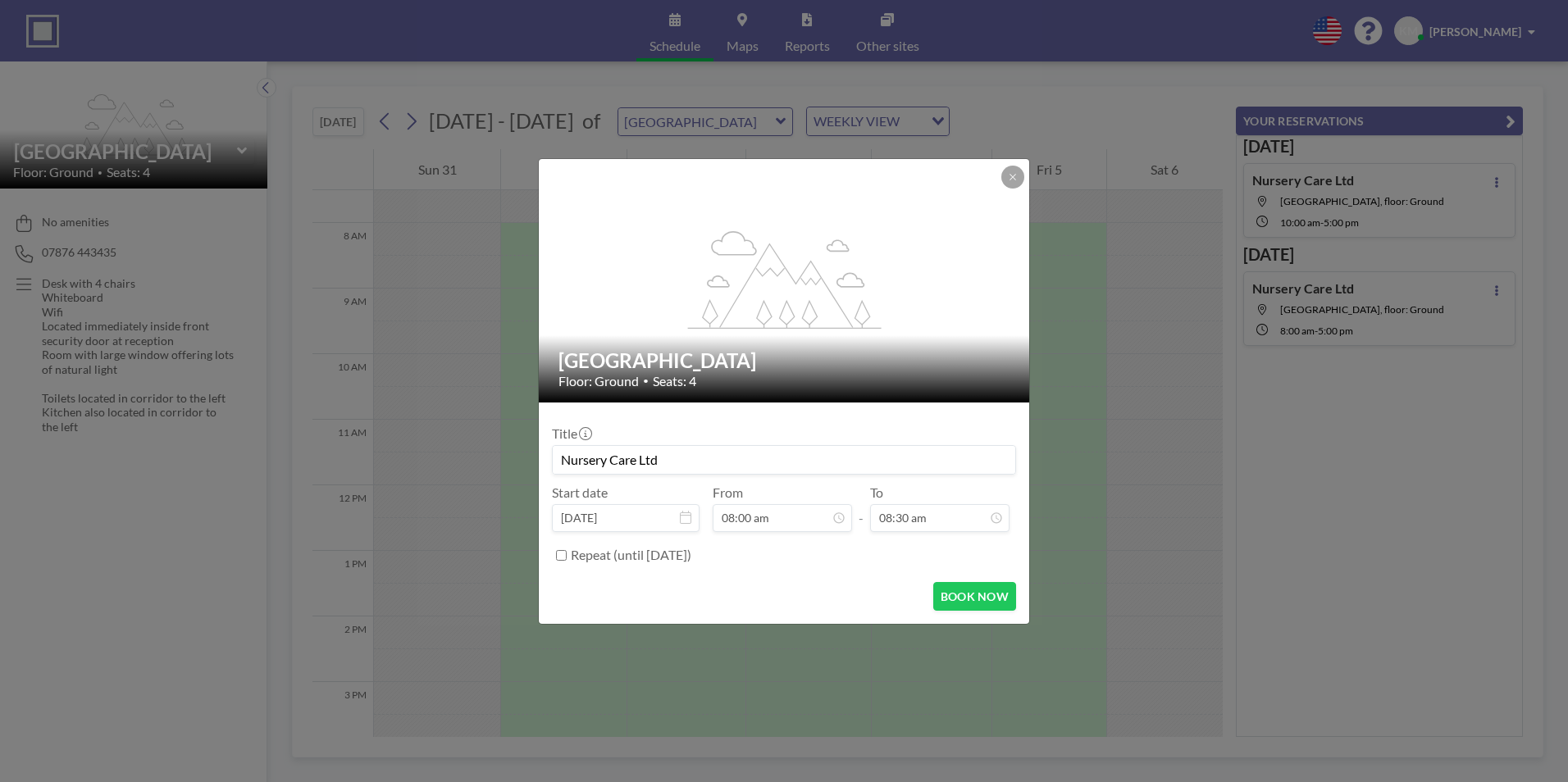
drag, startPoint x: 1005, startPoint y: 373, endPoint x: 1010, endPoint y: 468, distance: 95.1
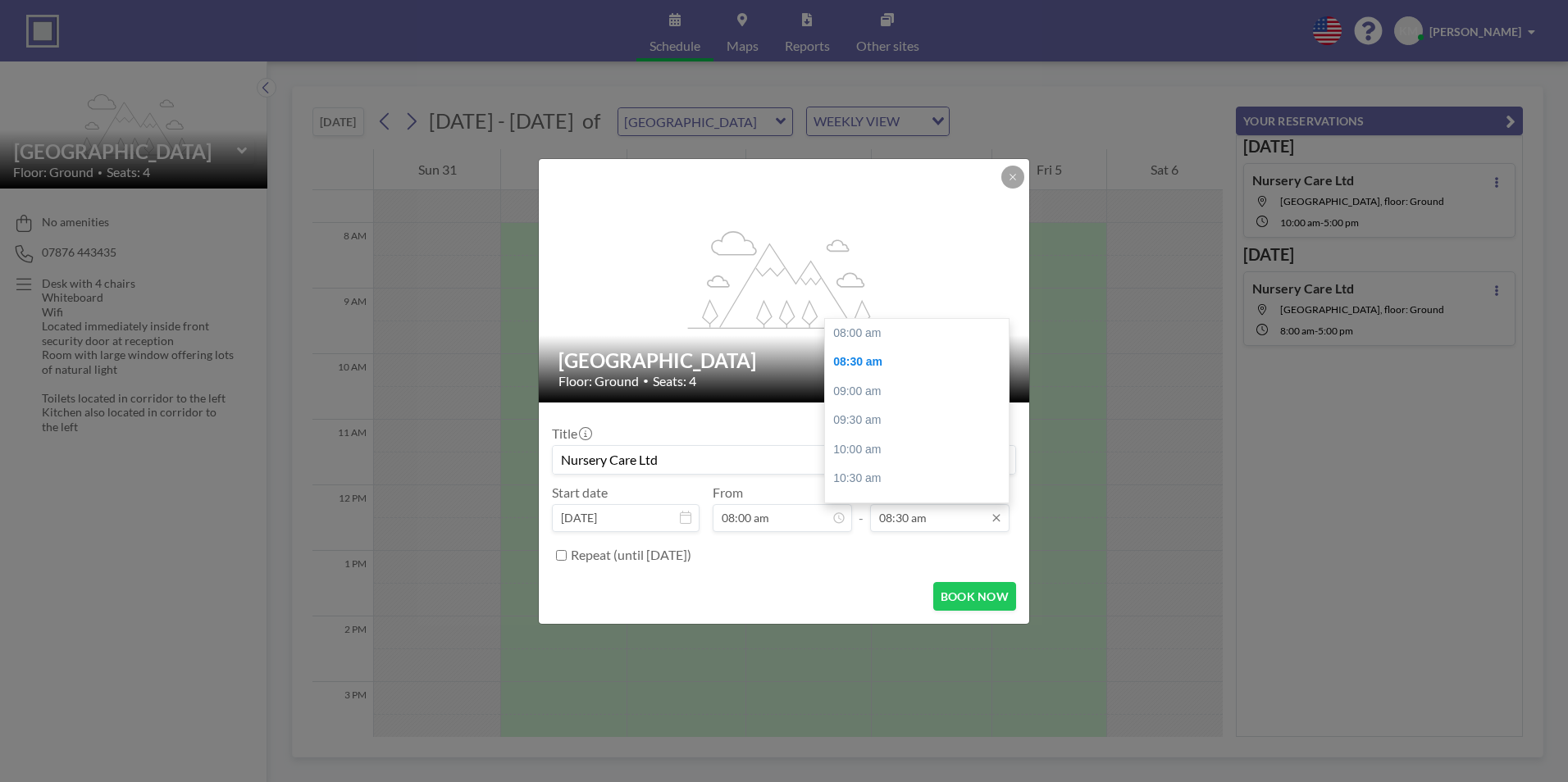
scroll to position [30, 0]
click at [965, 517] on input "08:30 am" at bounding box center [940, 518] width 140 height 28
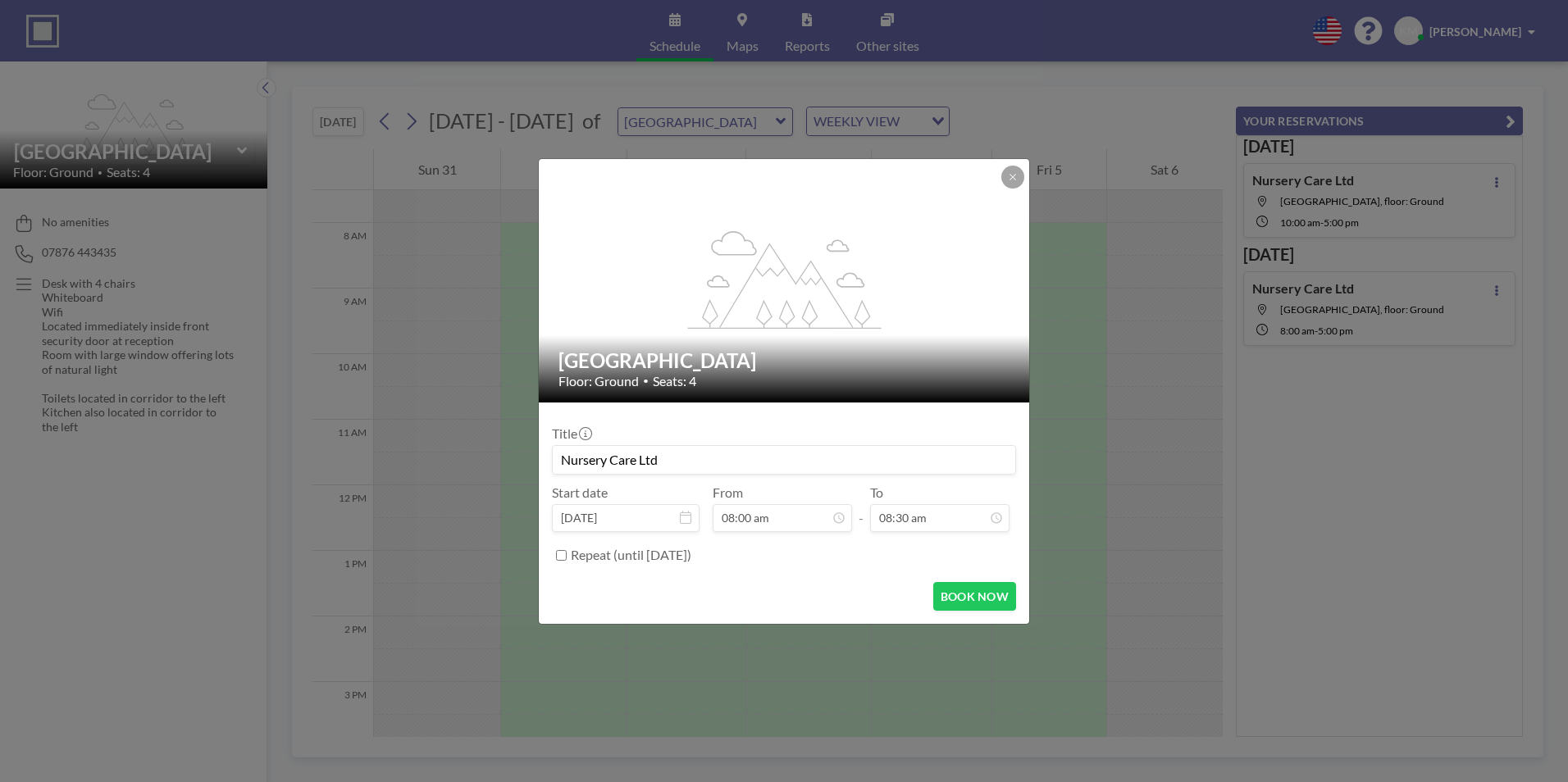
drag, startPoint x: 1006, startPoint y: 379, endPoint x: 1011, endPoint y: 424, distance: 45.3
click at [973, 497] on div "To 08:30 am" at bounding box center [940, 508] width 140 height 47
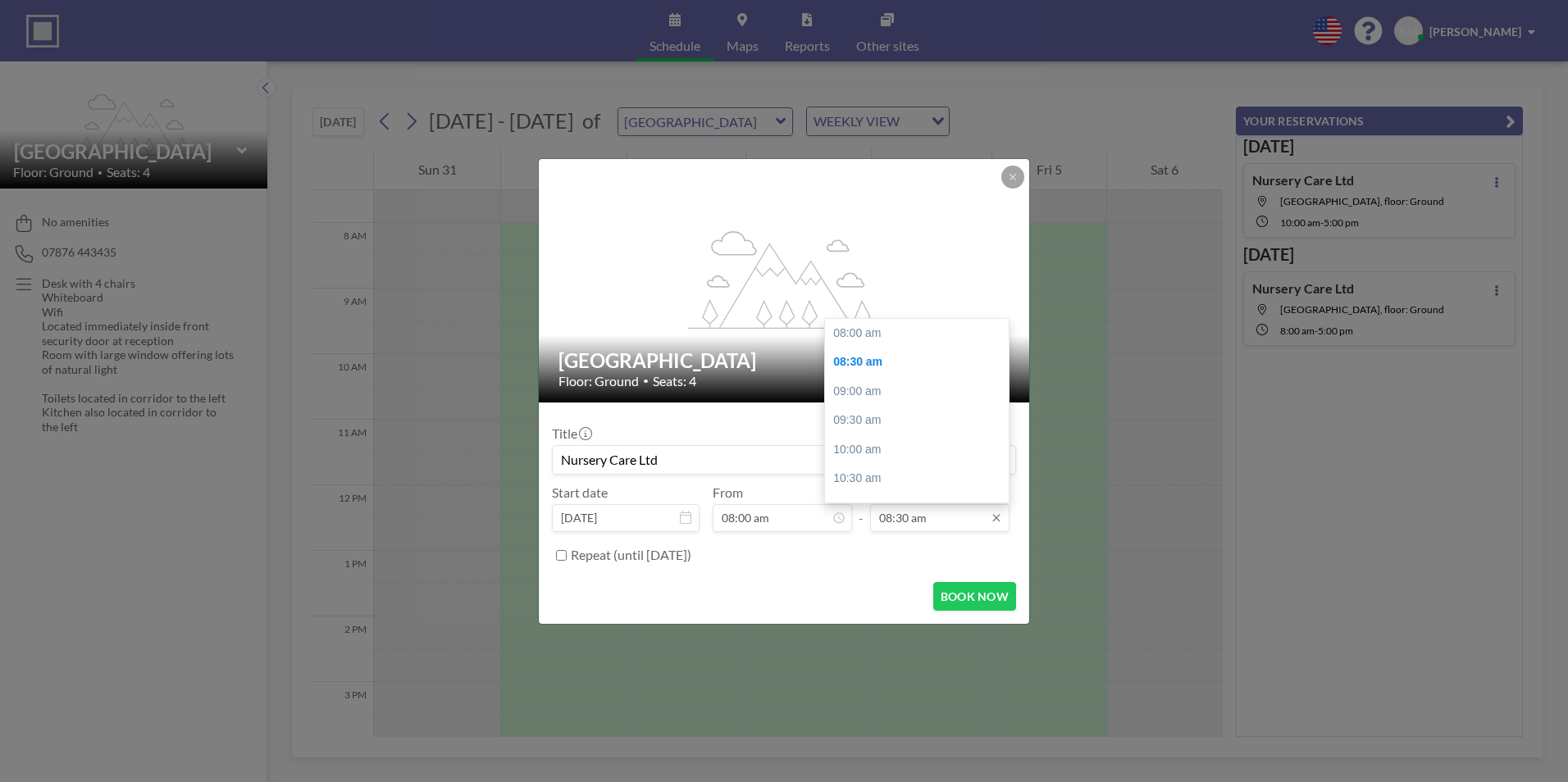
scroll to position [30, 0]
click at [955, 515] on input "08:30 am" at bounding box center [940, 518] width 140 height 28
click at [938, 525] on input "08:30 am" at bounding box center [940, 518] width 140 height 28
click at [999, 518] on icon at bounding box center [996, 518] width 13 height 13
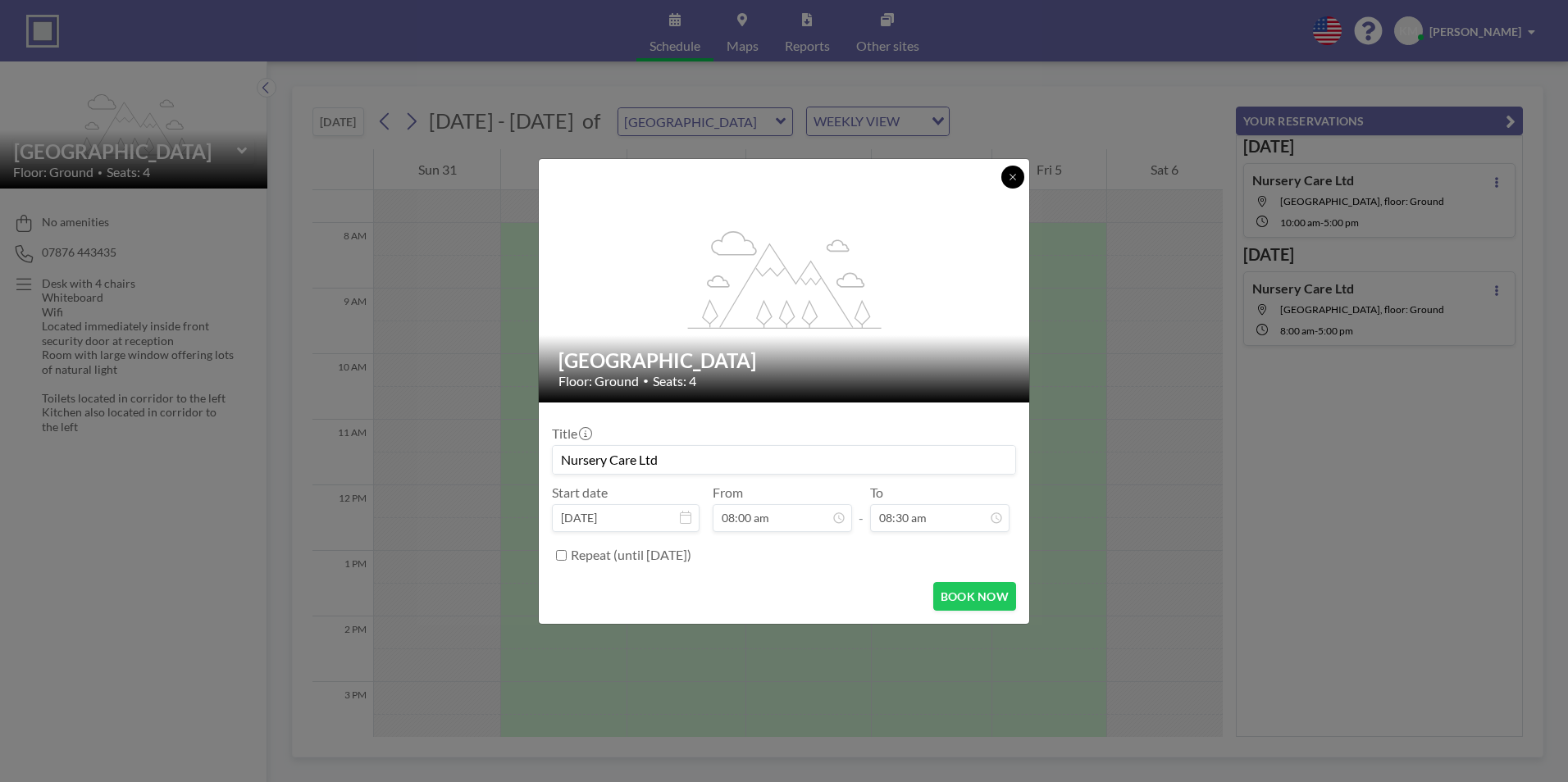
click at [1010, 174] on icon at bounding box center [1013, 176] width 10 height 10
